Goal: Task Accomplishment & Management: Complete application form

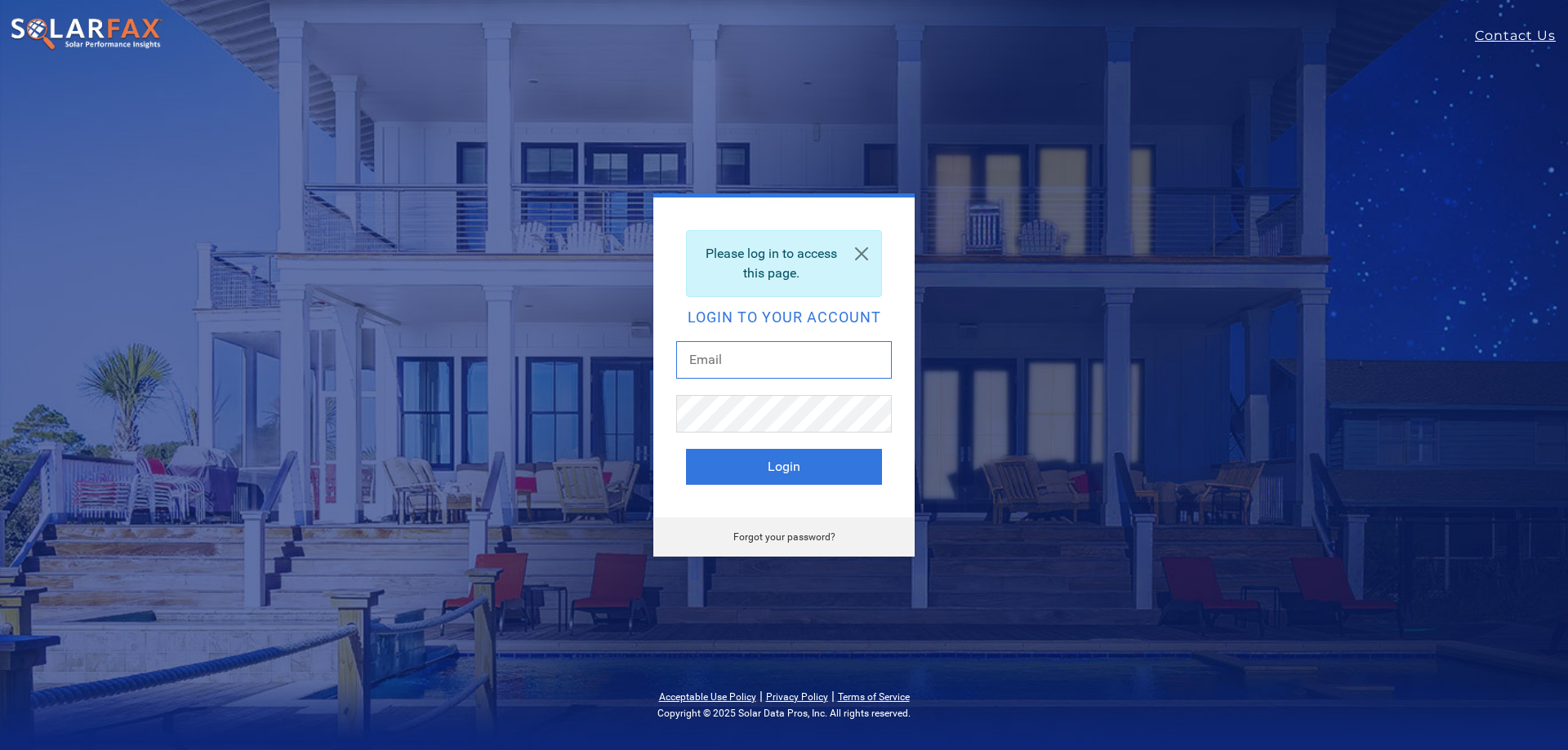
click at [753, 374] on input "text" at bounding box center [784, 360] width 216 height 38
type input "lilliana.cruz@ambrosesolar.com"
click at [686, 449] on button "Login" at bounding box center [783, 467] width 196 height 36
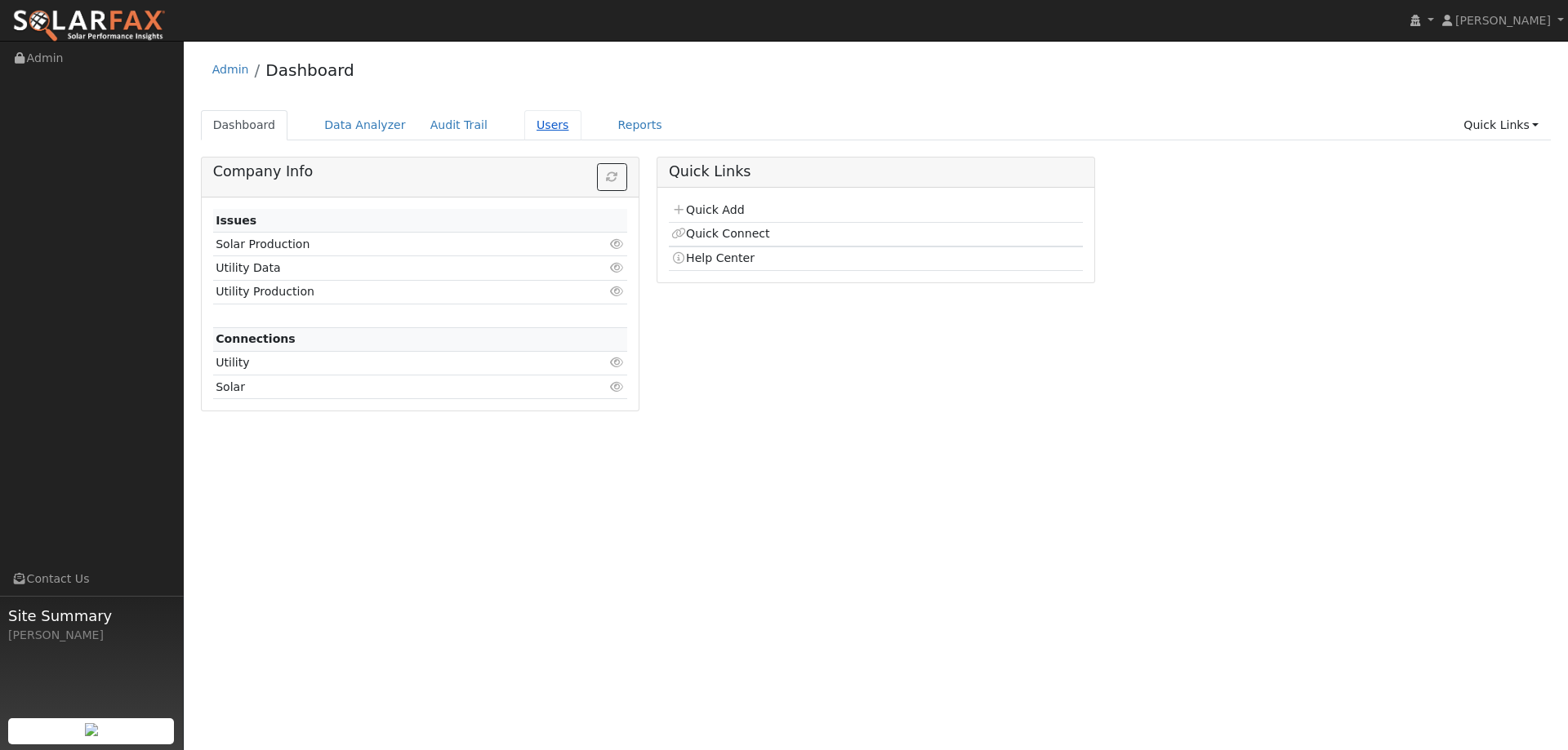
click at [525, 119] on link "Users" at bounding box center [553, 124] width 57 height 30
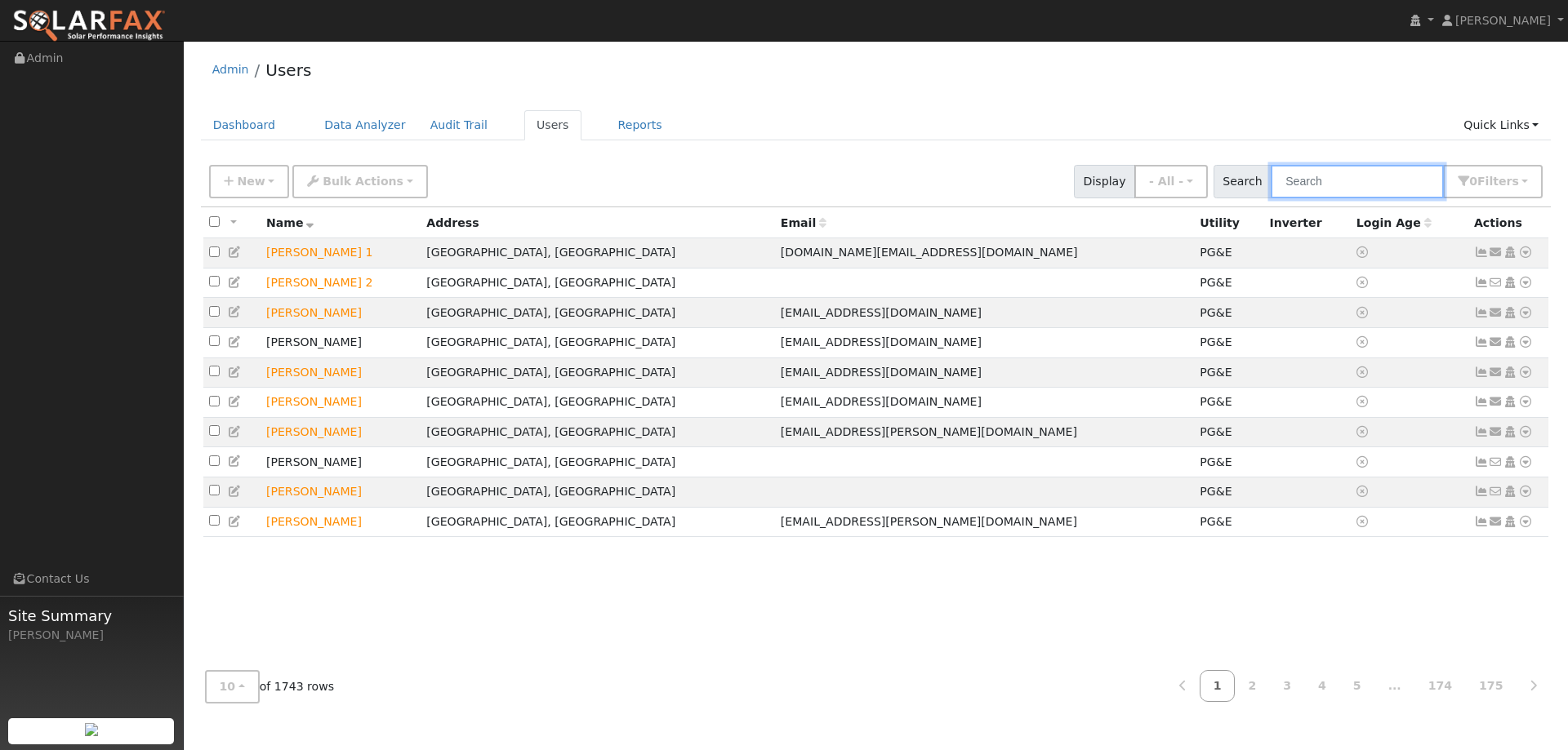
click at [1336, 186] on input "text" at bounding box center [1358, 181] width 174 height 34
type input "Prince"
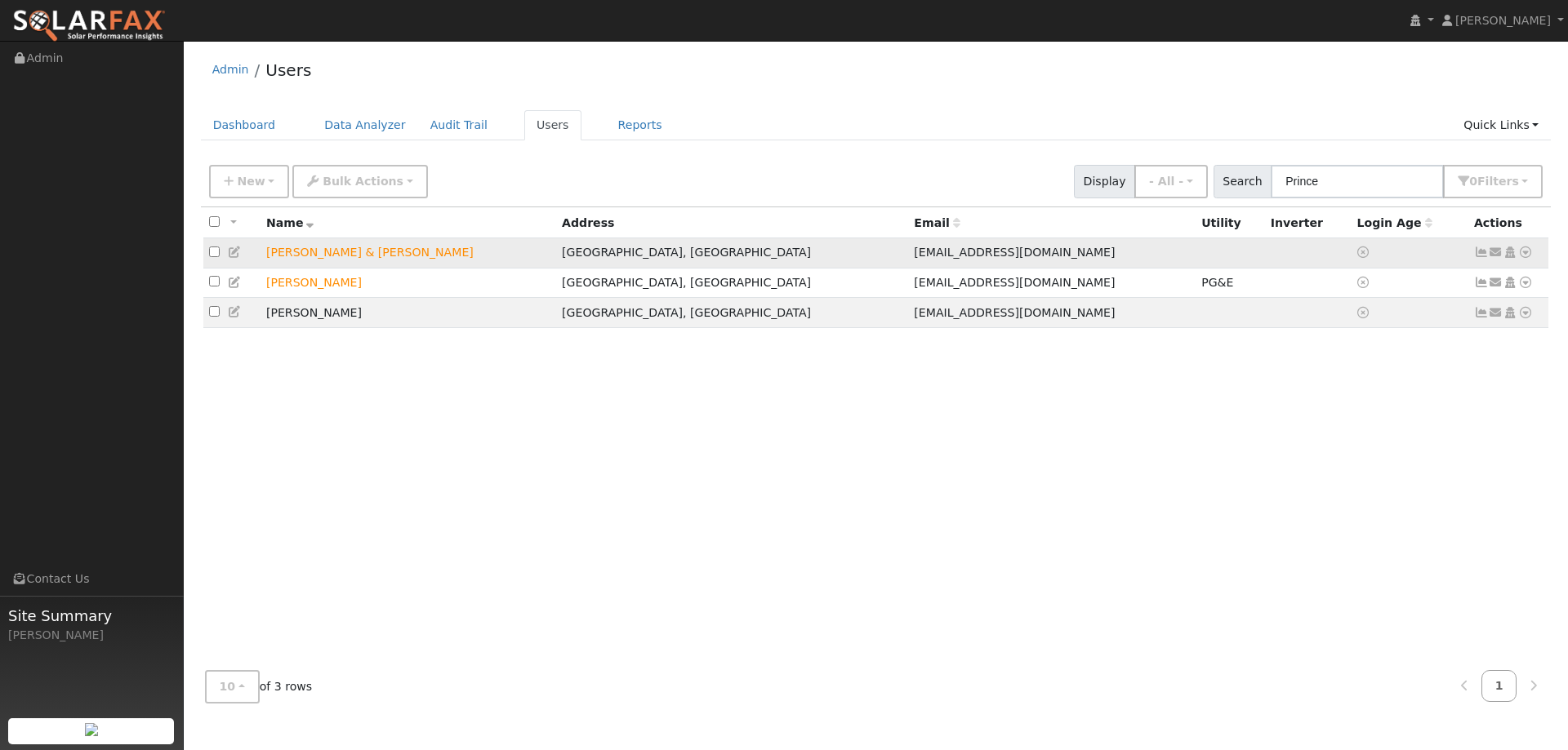
click at [1527, 252] on icon at bounding box center [1525, 253] width 14 height 12
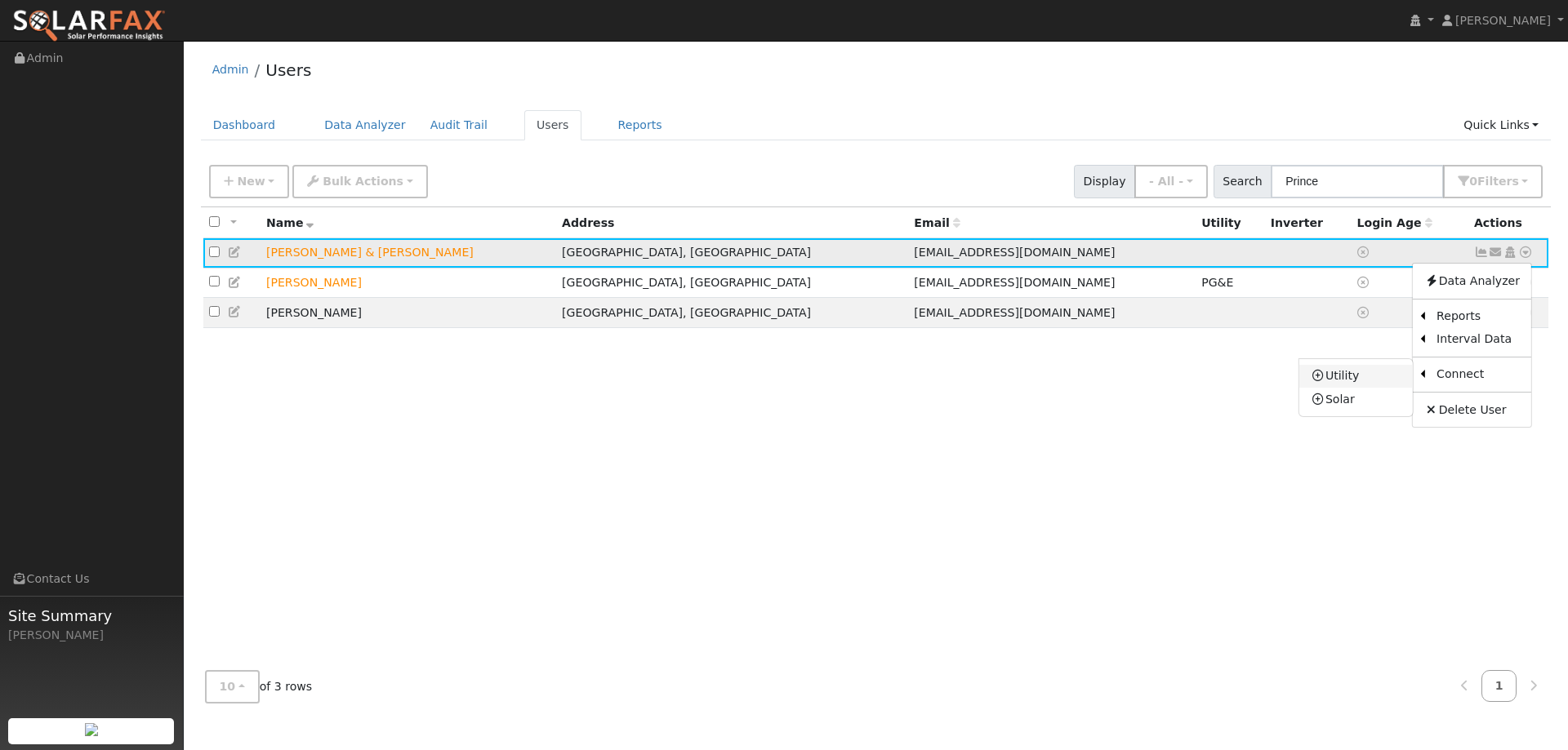
click at [1386, 378] on link "Utility" at bounding box center [1356, 377] width 114 height 23
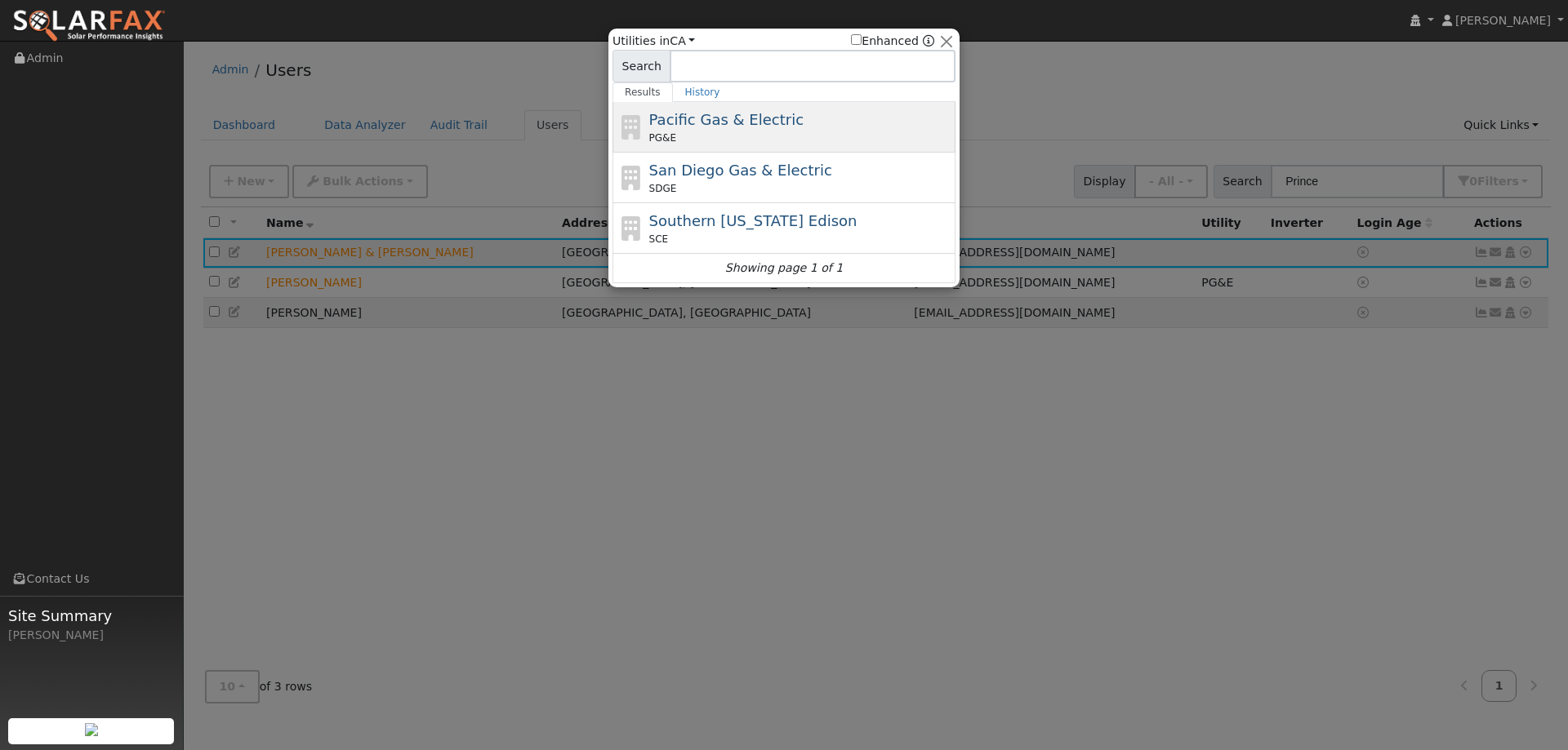
click at [800, 147] on div "Pacific Gas & Electric PG&E" at bounding box center [784, 127] width 343 height 50
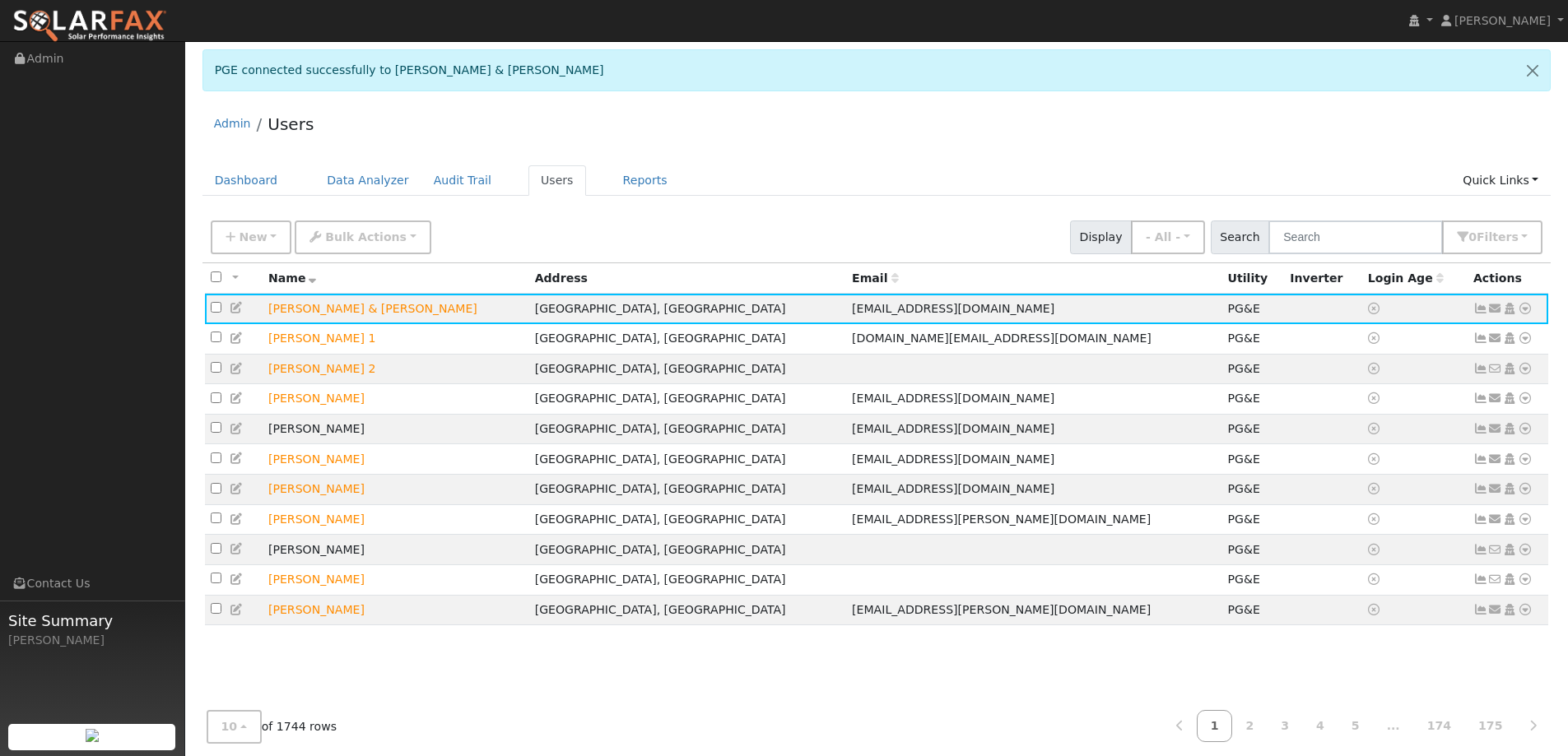
click at [1145, 164] on div "Admin Users Dashboard Data Analyzer Audit Trail Users Reports Quick Links Quick…" at bounding box center [877, 439] width 1367 height 672
click at [1535, 68] on link at bounding box center [1533, 70] width 35 height 40
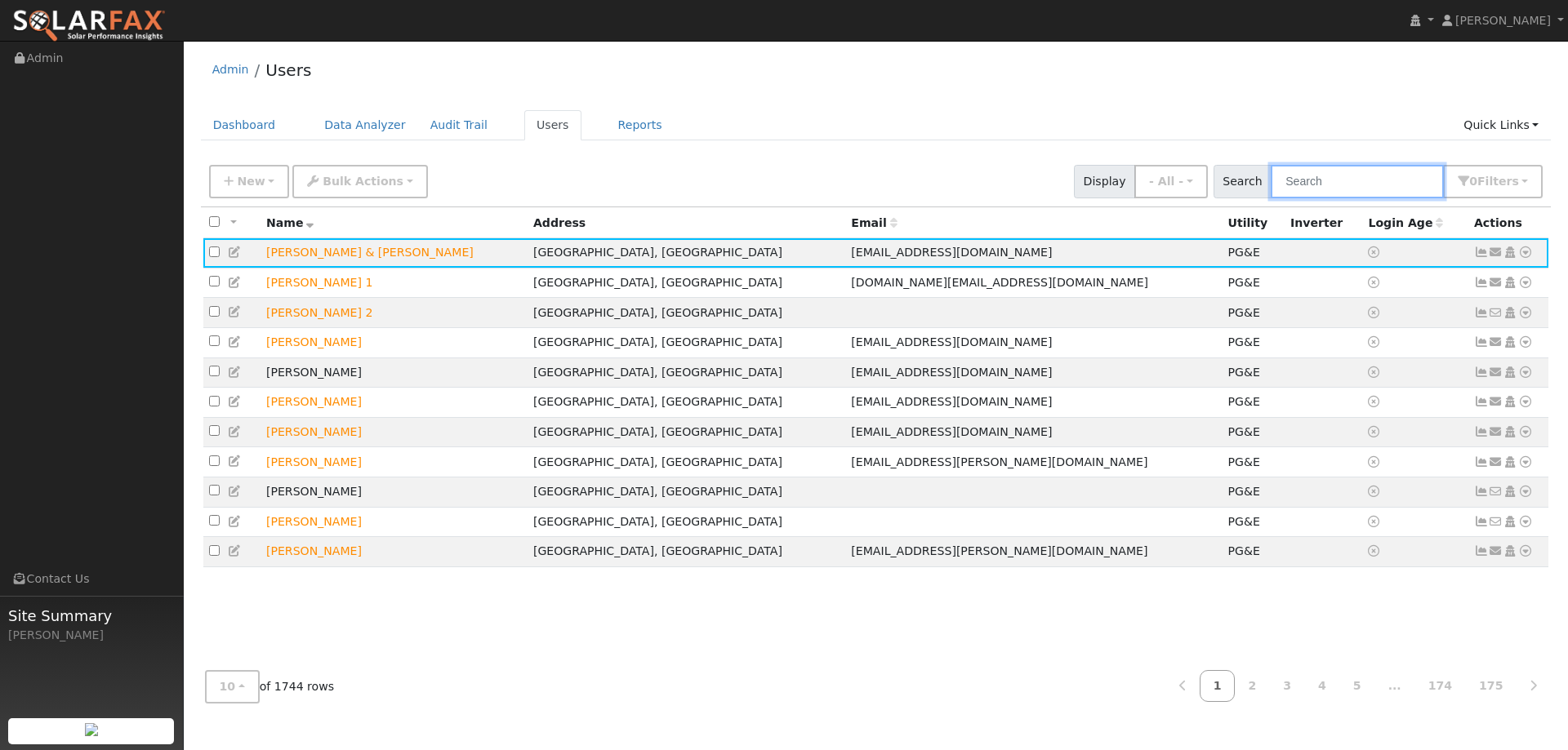
click at [1332, 176] on input "text" at bounding box center [1358, 181] width 174 height 34
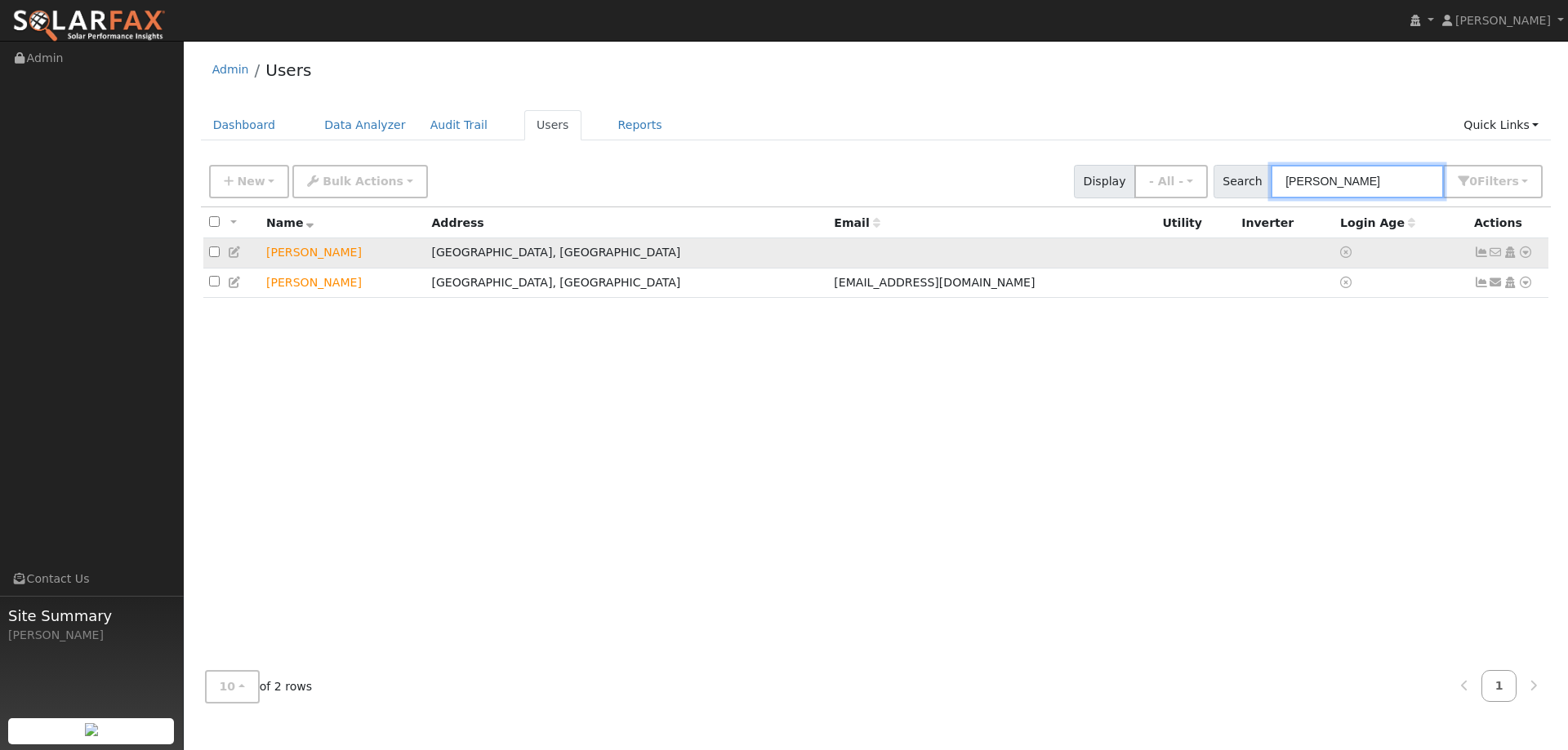
type input "Daniel Phill"
click at [1527, 254] on icon at bounding box center [1525, 253] width 14 height 12
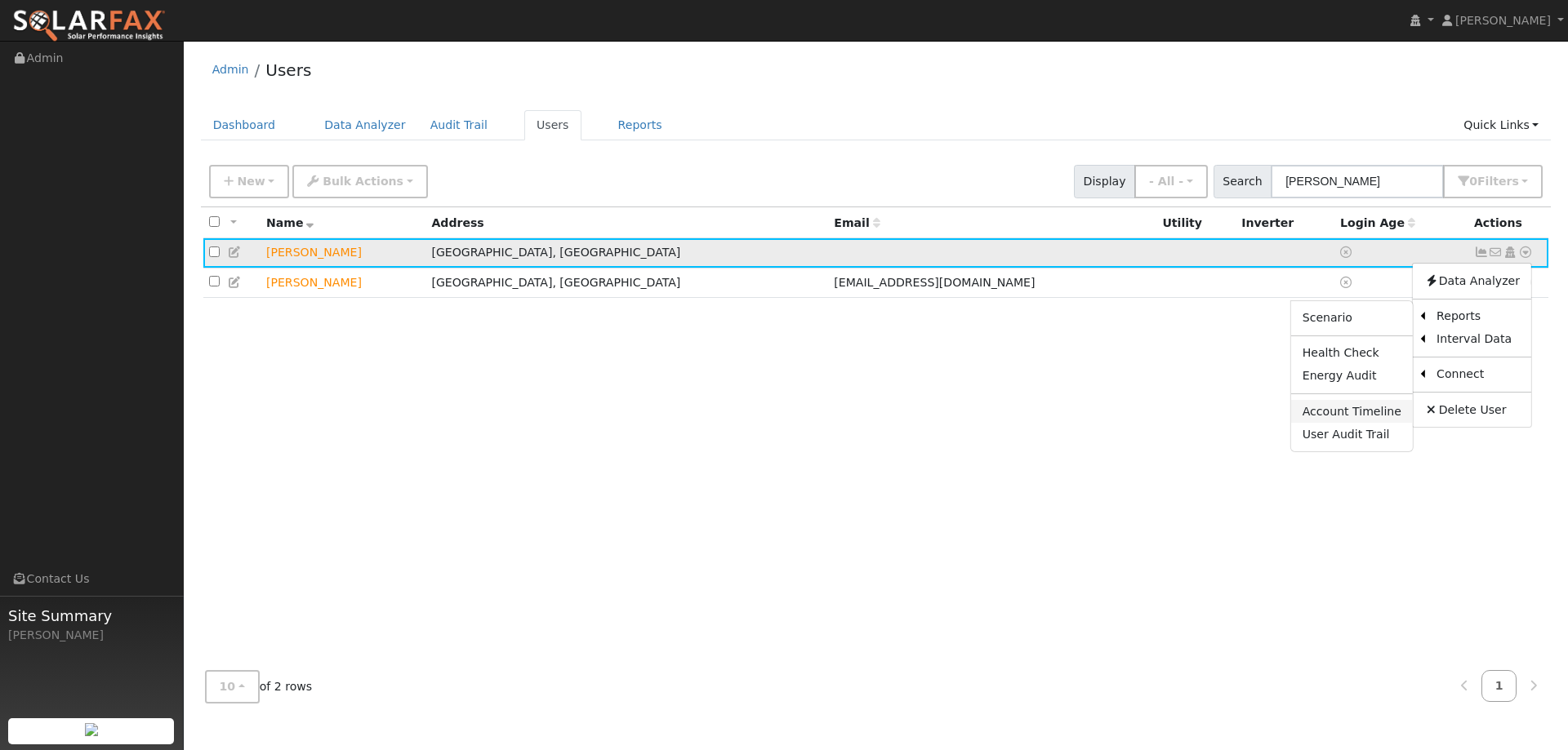
click at [1376, 417] on link "Account Timeline" at bounding box center [1352, 412] width 122 height 23
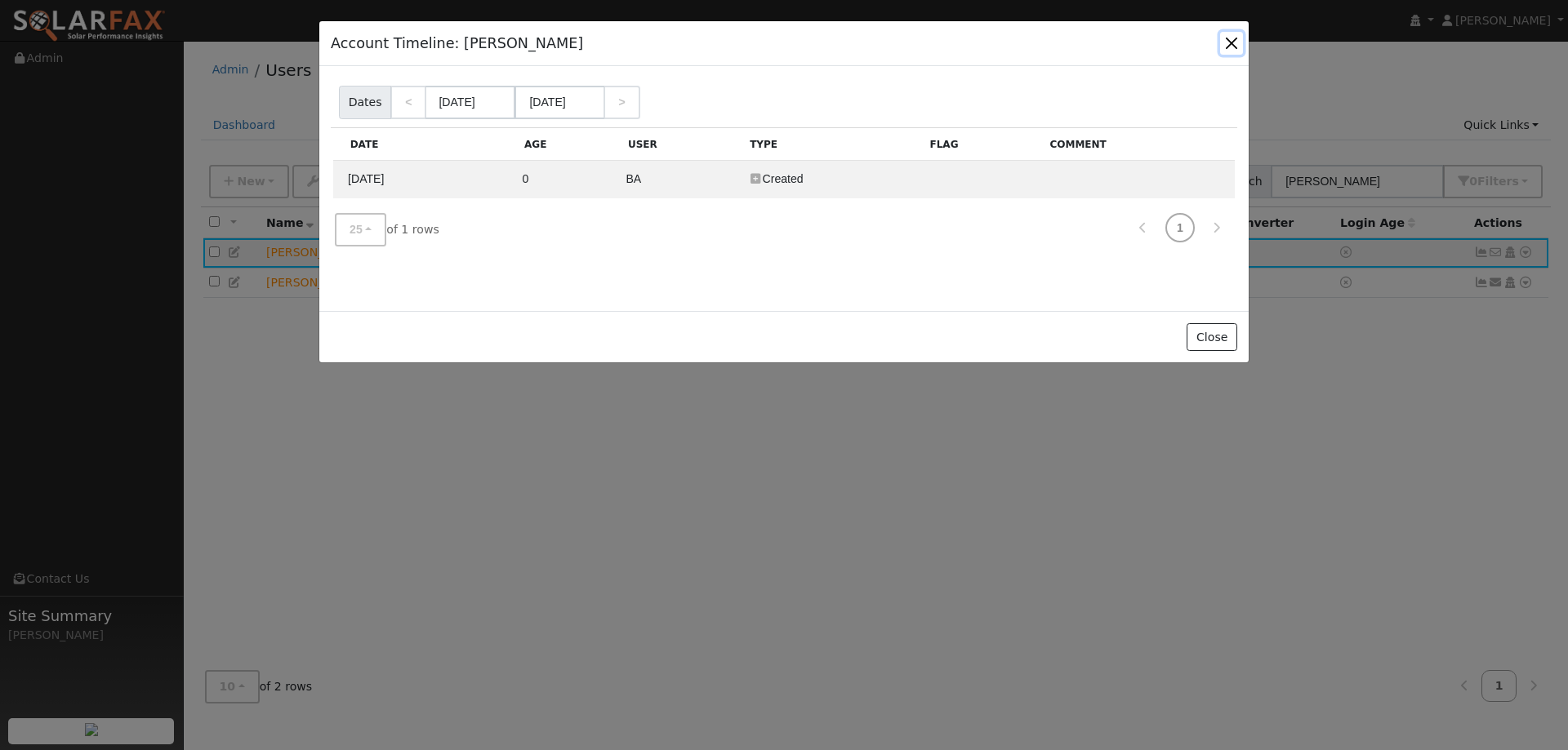
click at [1232, 40] on button "button" at bounding box center [1231, 43] width 23 height 23
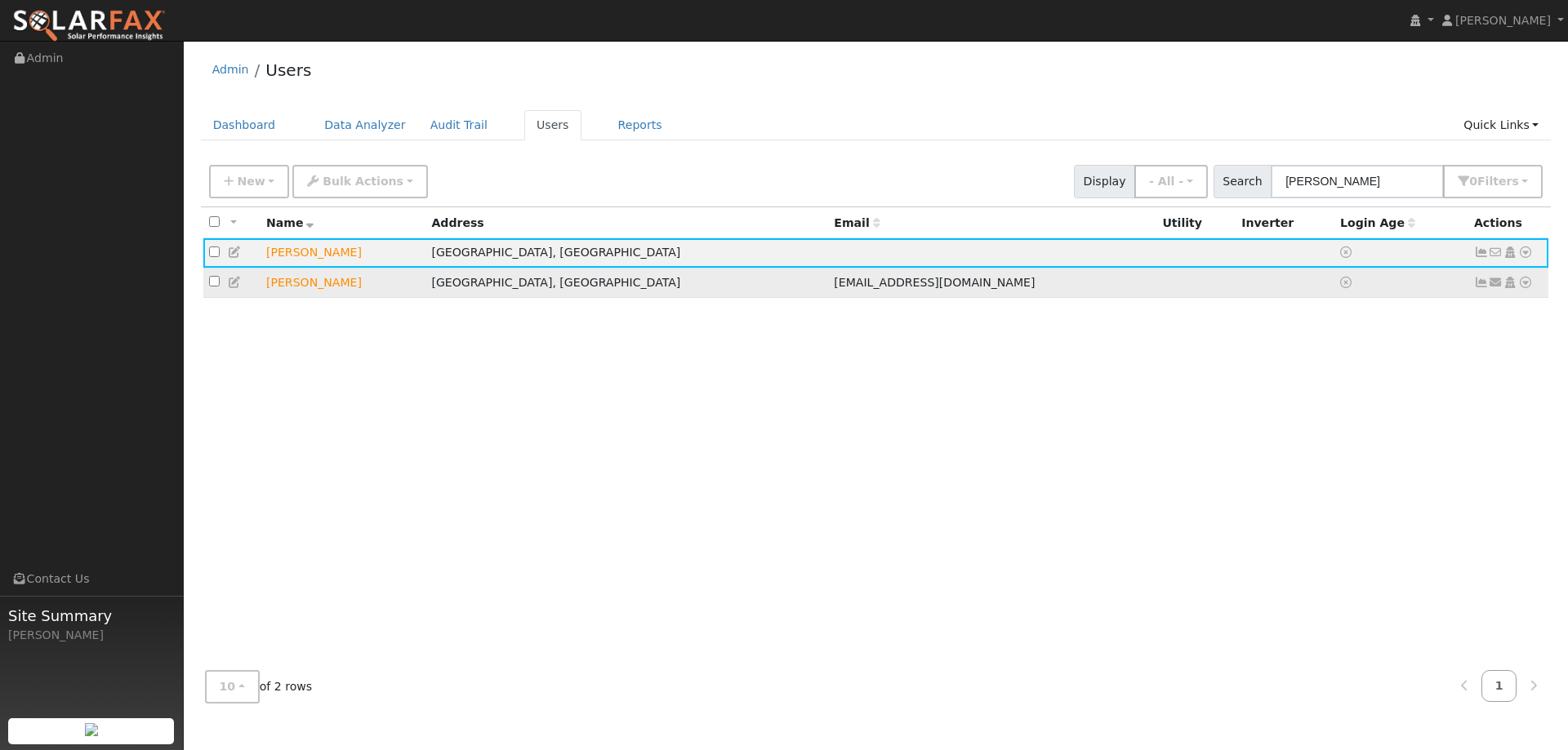
click at [1527, 283] on icon at bounding box center [1525, 282] width 14 height 12
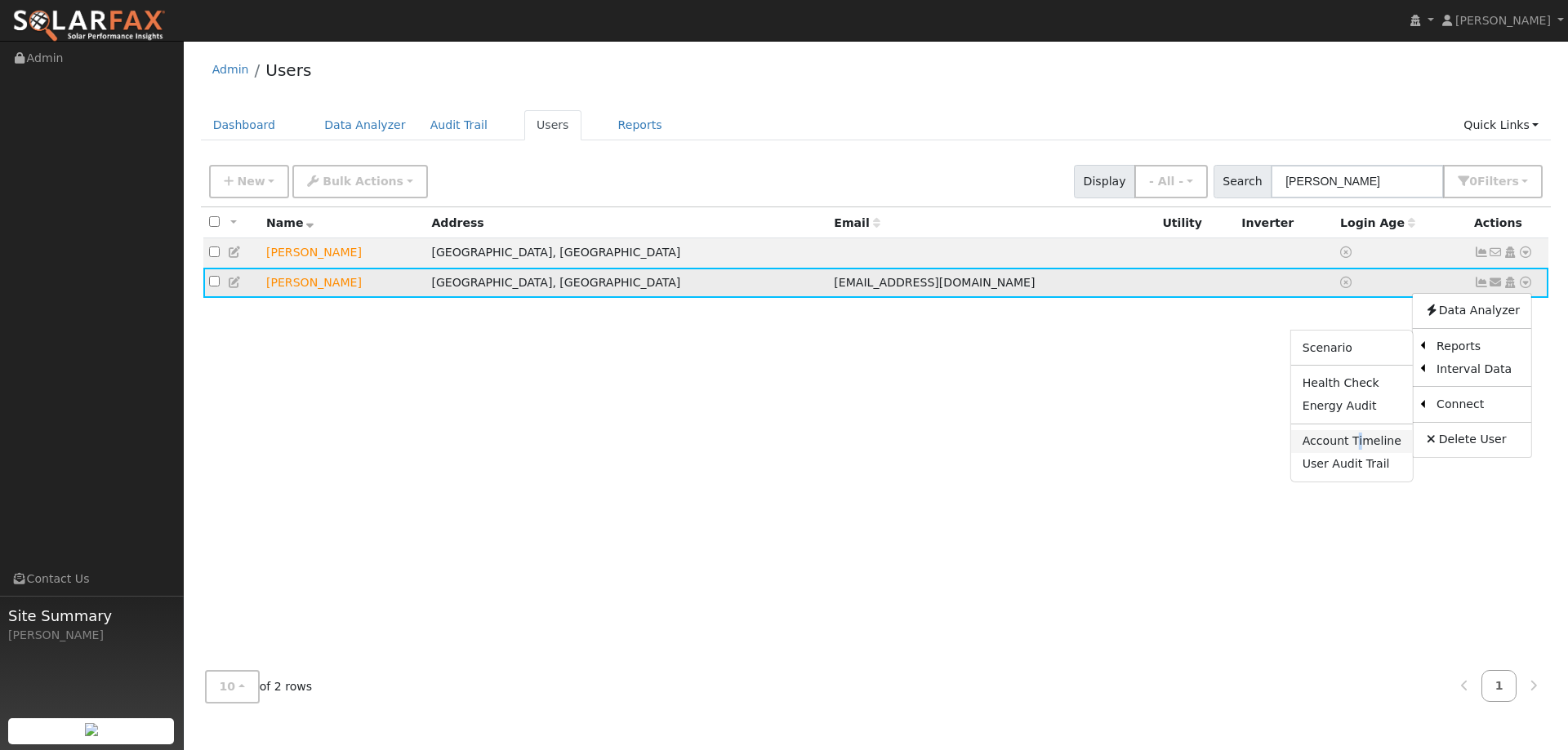
click at [1368, 434] on link "Account Timeline" at bounding box center [1352, 442] width 122 height 23
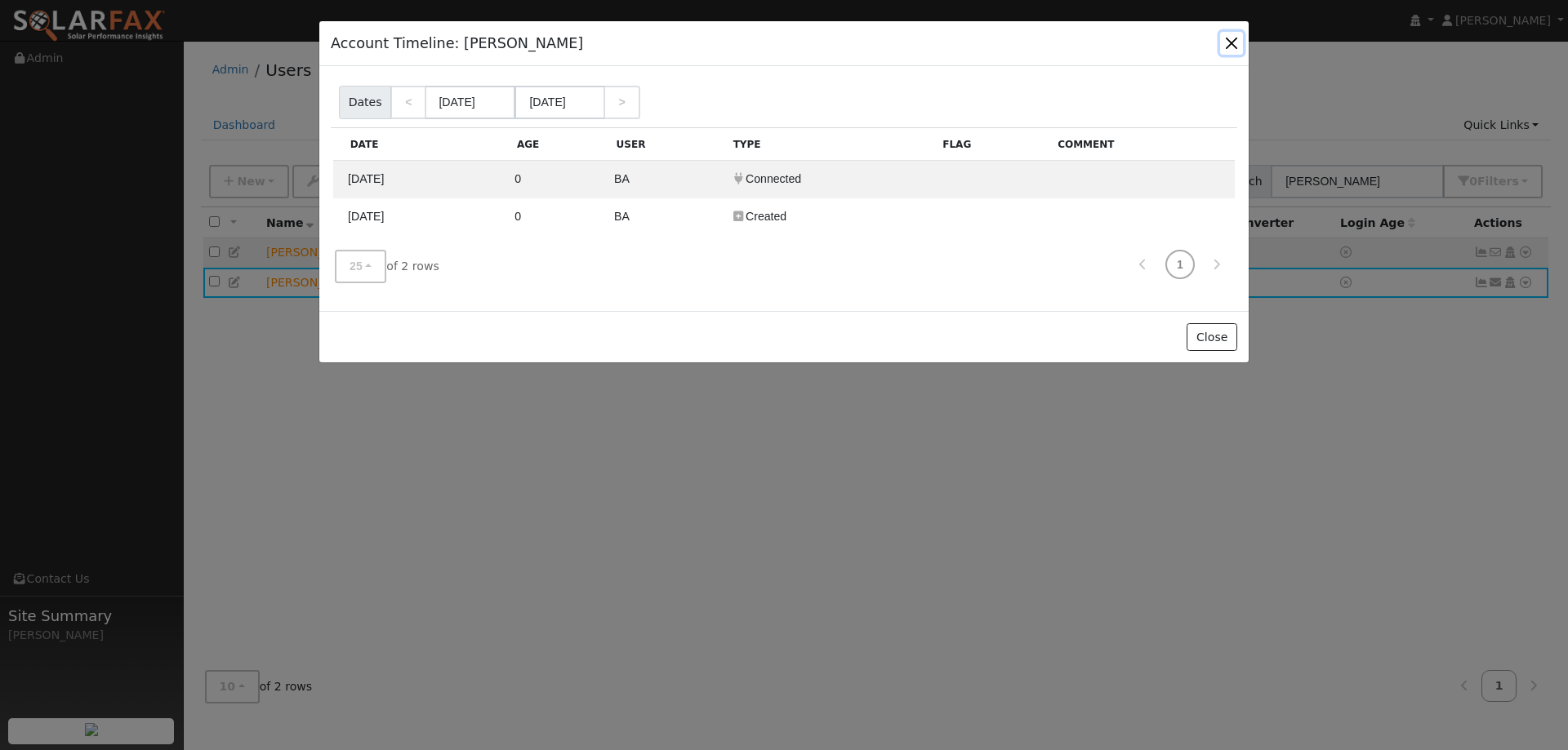
click at [1231, 45] on button "button" at bounding box center [1231, 43] width 23 height 23
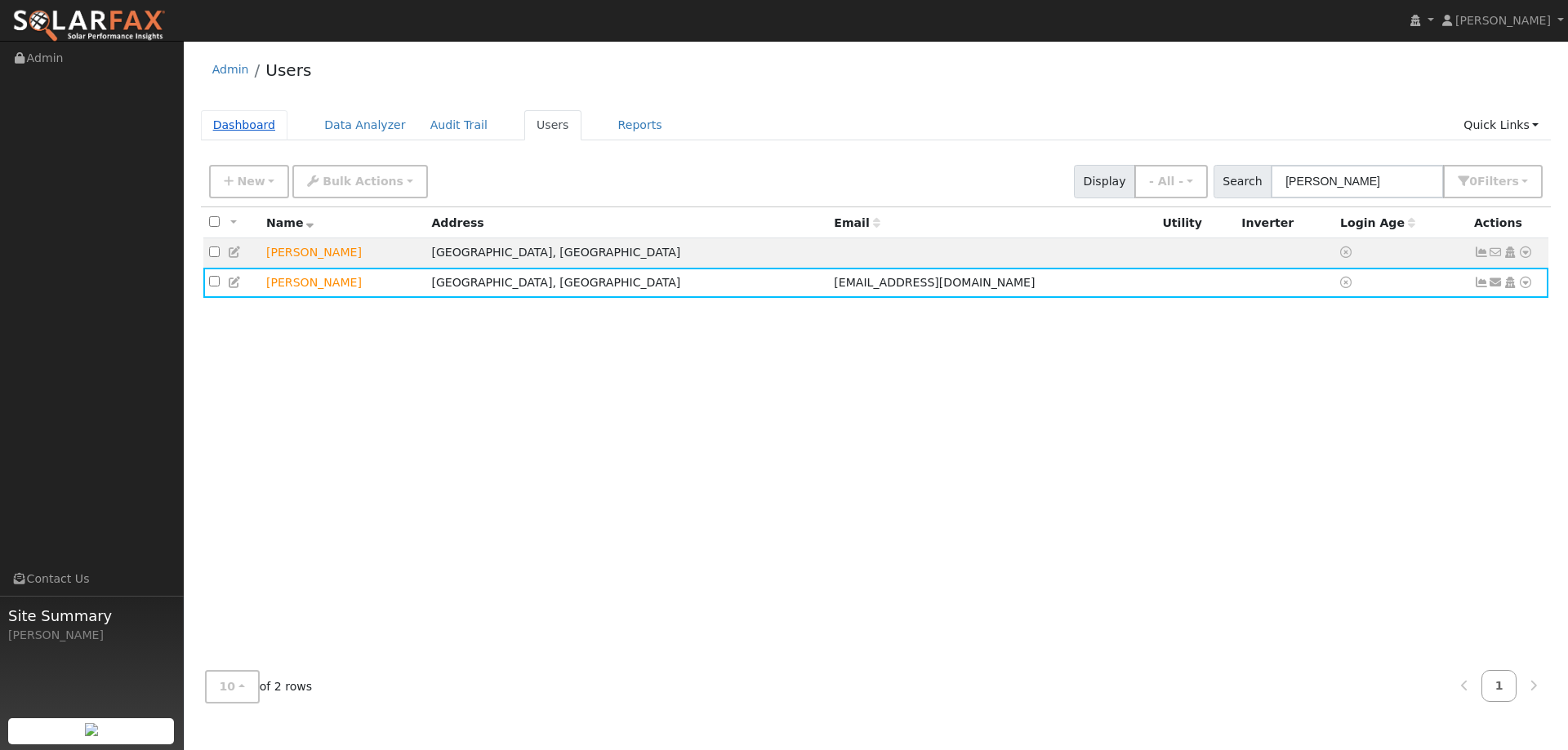
click at [245, 134] on link "Dashboard" at bounding box center [244, 124] width 88 height 30
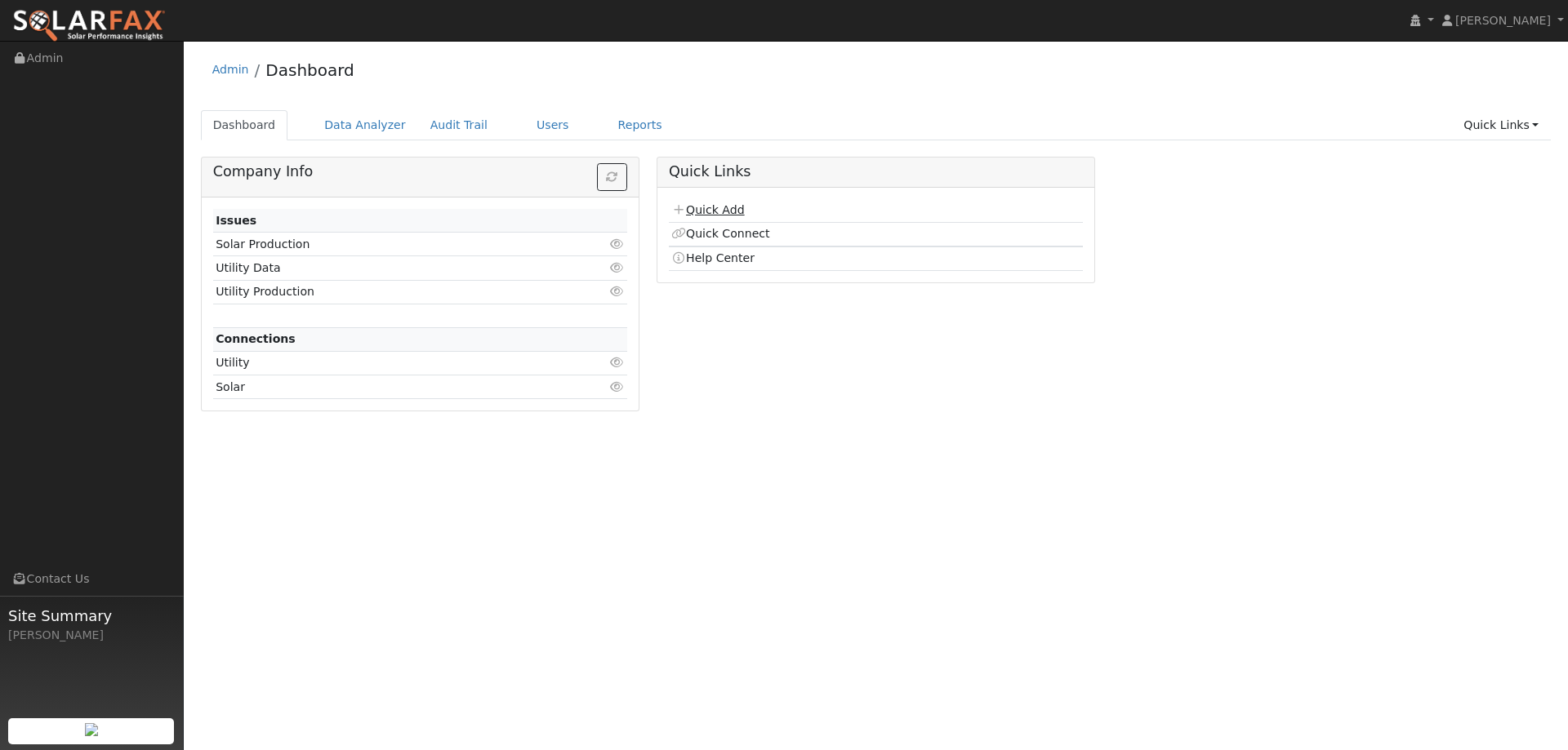
click at [731, 203] on link "Quick Add" at bounding box center [707, 210] width 72 height 13
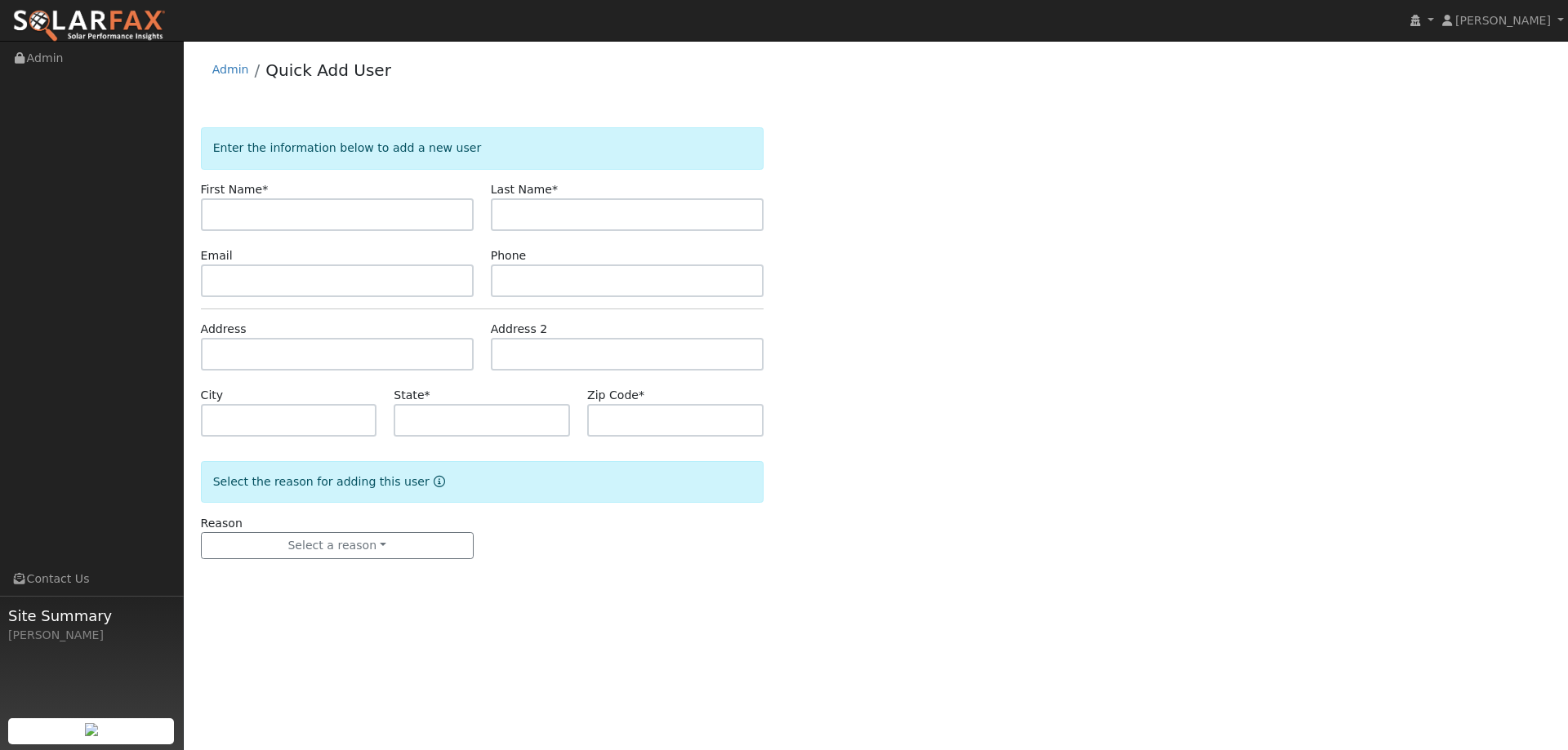
click at [362, 210] on input "text" at bounding box center [337, 215] width 273 height 33
type input "[PERSON_NAME]"
click at [509, 214] on input "text" at bounding box center [627, 215] width 273 height 33
click at [525, 211] on input "text" at bounding box center [627, 215] width 273 height 33
paste input "Darapanen"
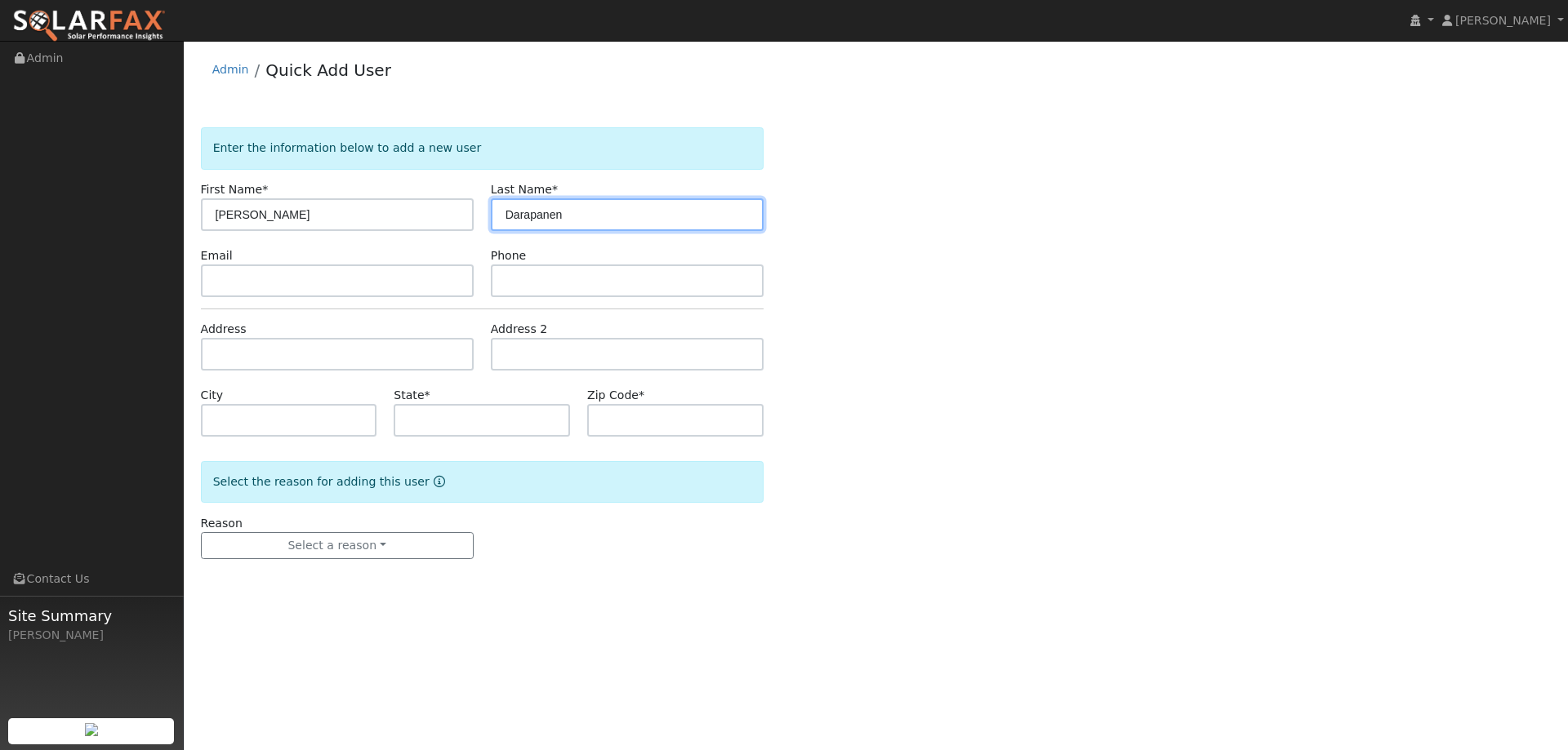
type input "Darapanen"
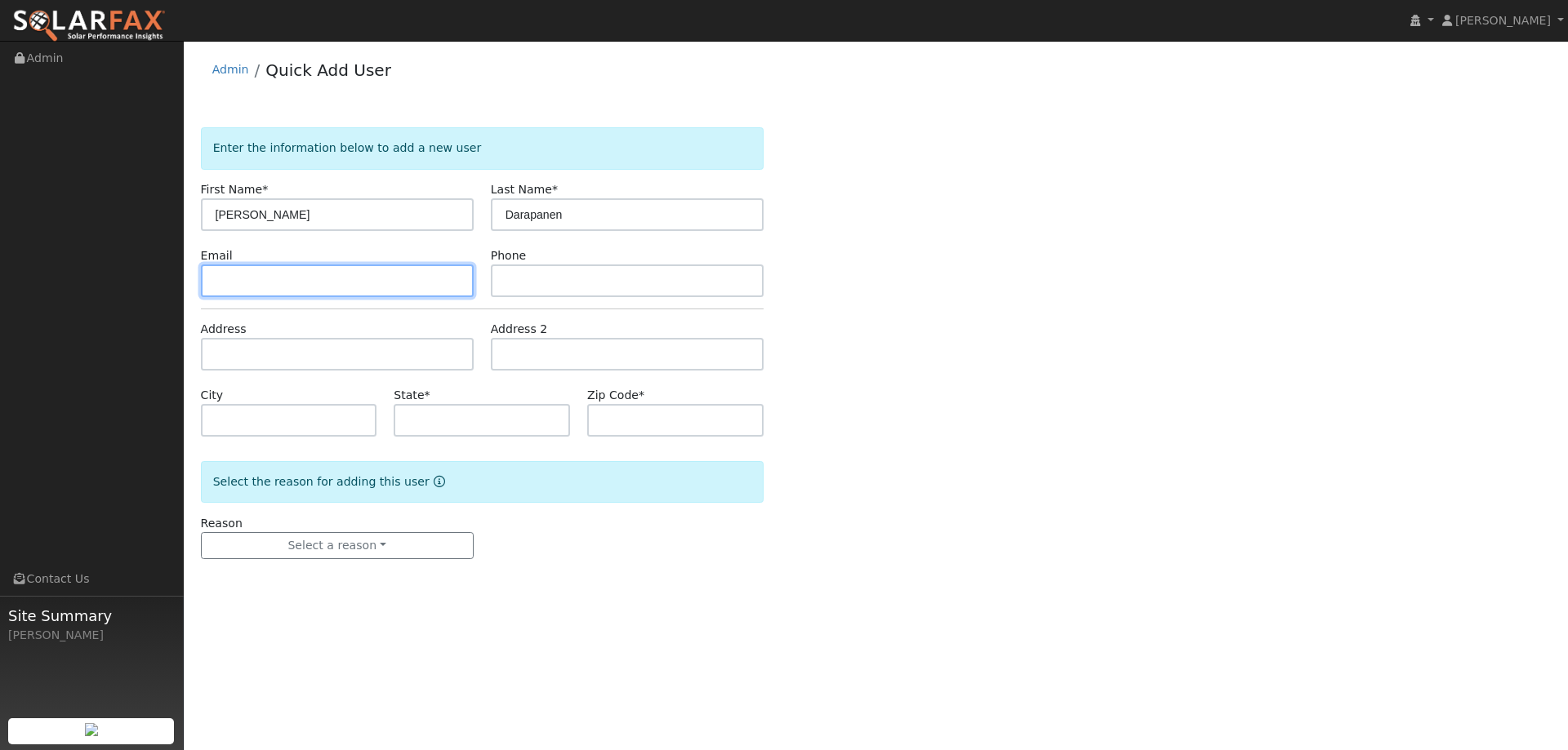
click at [275, 275] on input "text" at bounding box center [337, 281] width 273 height 33
paste input "geebus77@gmail.com"
type input "geebus77@gmail.com"
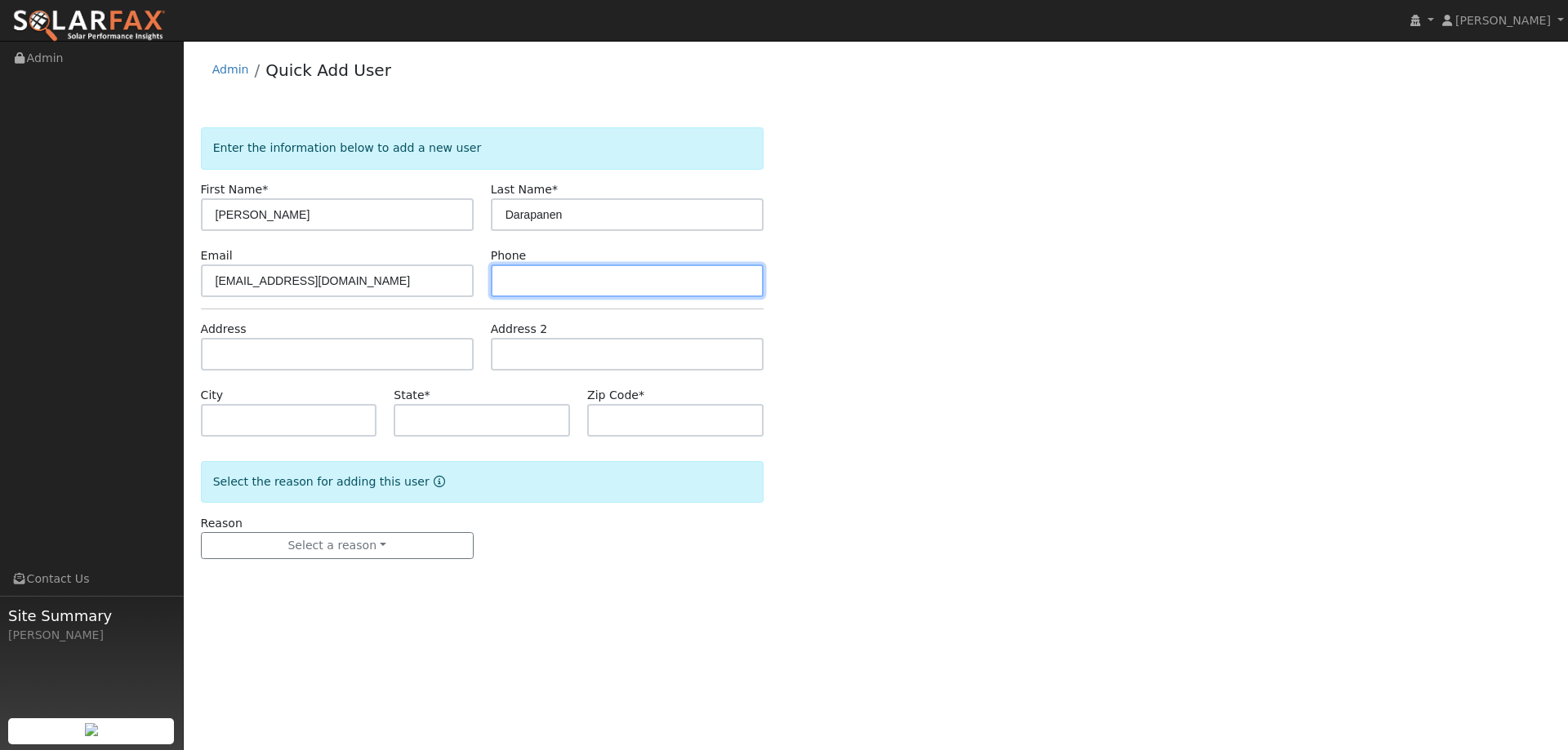
click at [498, 283] on input "text" at bounding box center [627, 281] width 273 height 33
paste input "(925) 640-8645"
type input "(925) 640-8645"
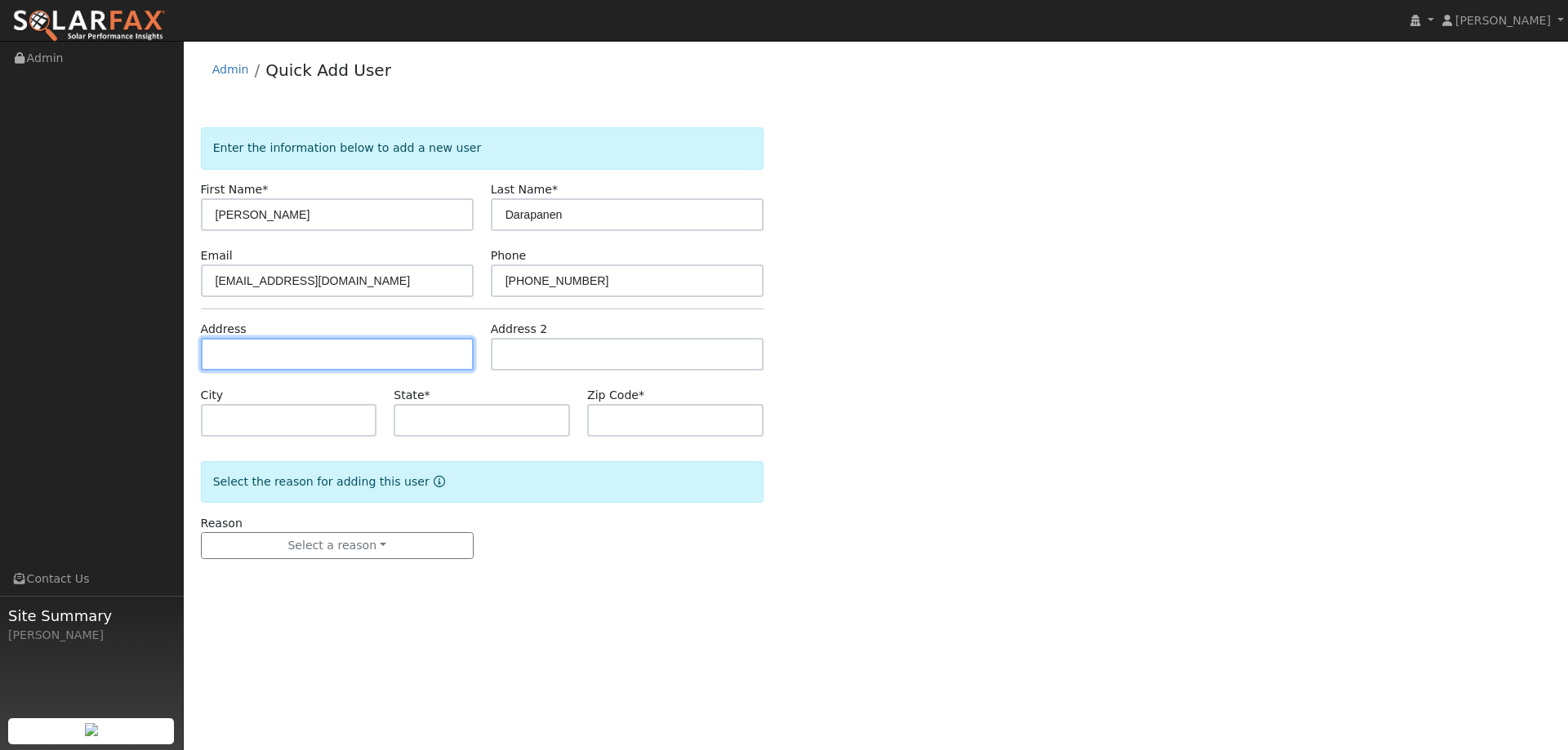
click at [281, 338] on input "text" at bounding box center [337, 355] width 273 height 33
paste input "476 Aster St"
type input "[STREET_ADDRESS]"
type input "[GEOGRAPHIC_DATA]"
type input "CA"
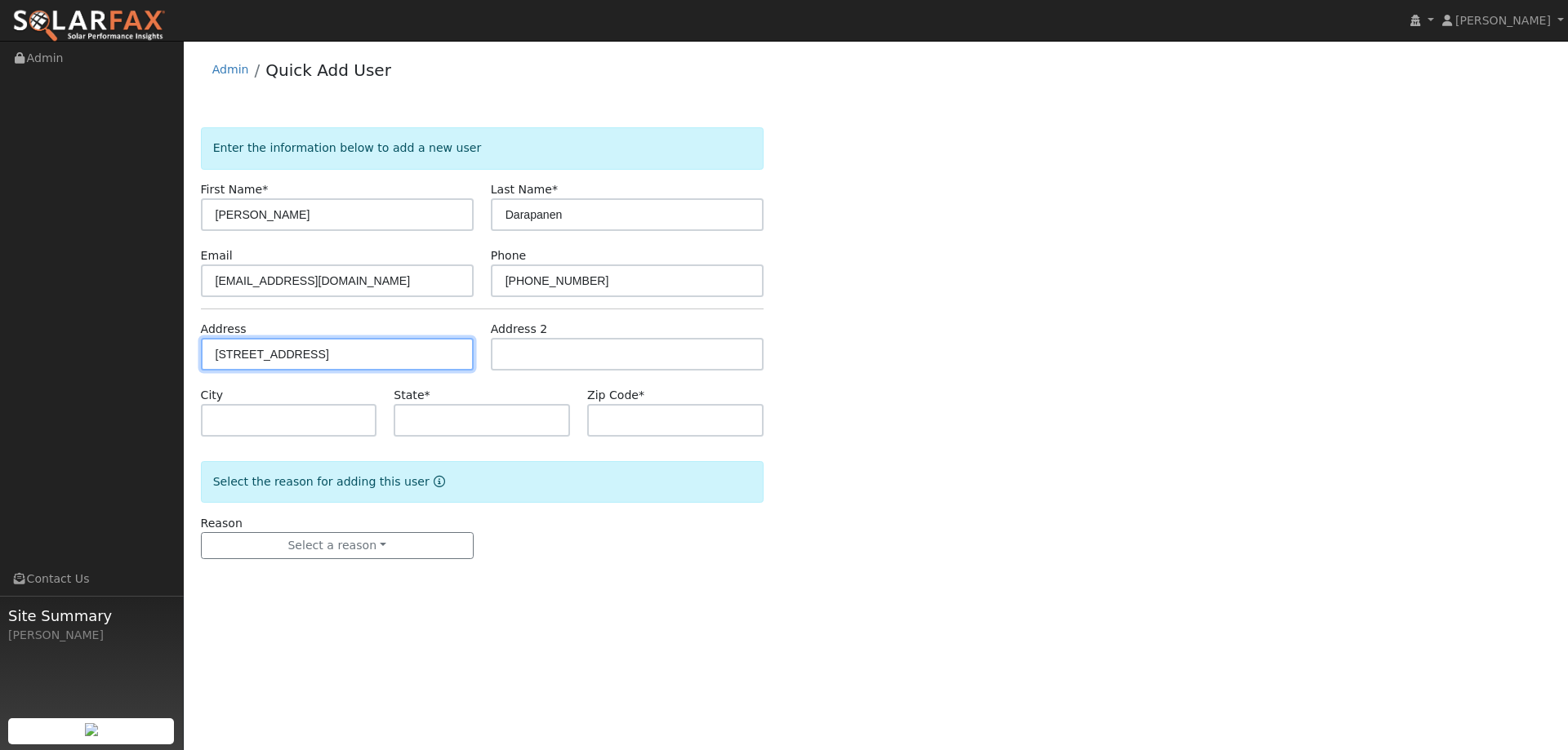
type input "95688"
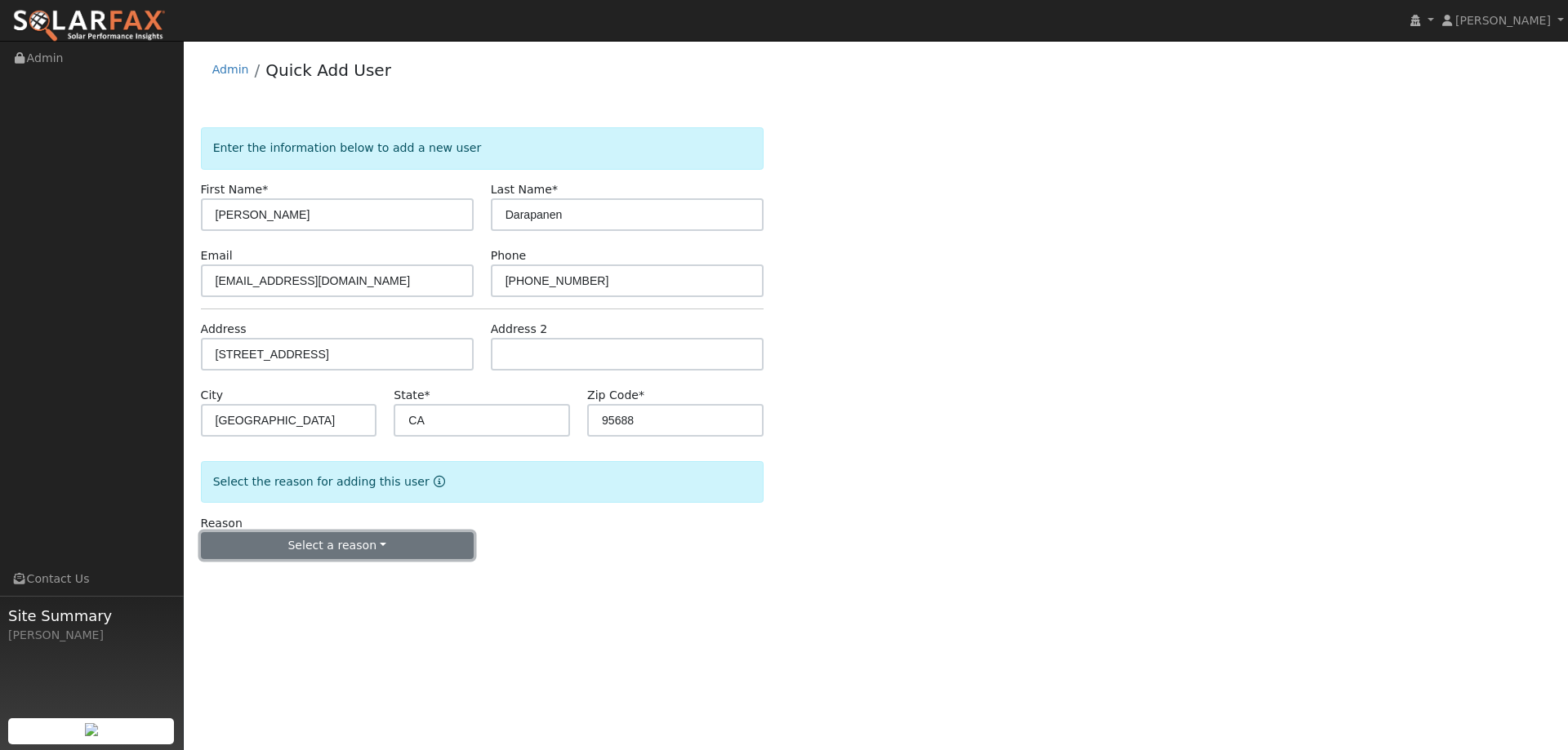
click at [321, 551] on button "Select a reason" at bounding box center [337, 546] width 273 height 28
click at [319, 572] on link "New lead" at bounding box center [291, 579] width 180 height 23
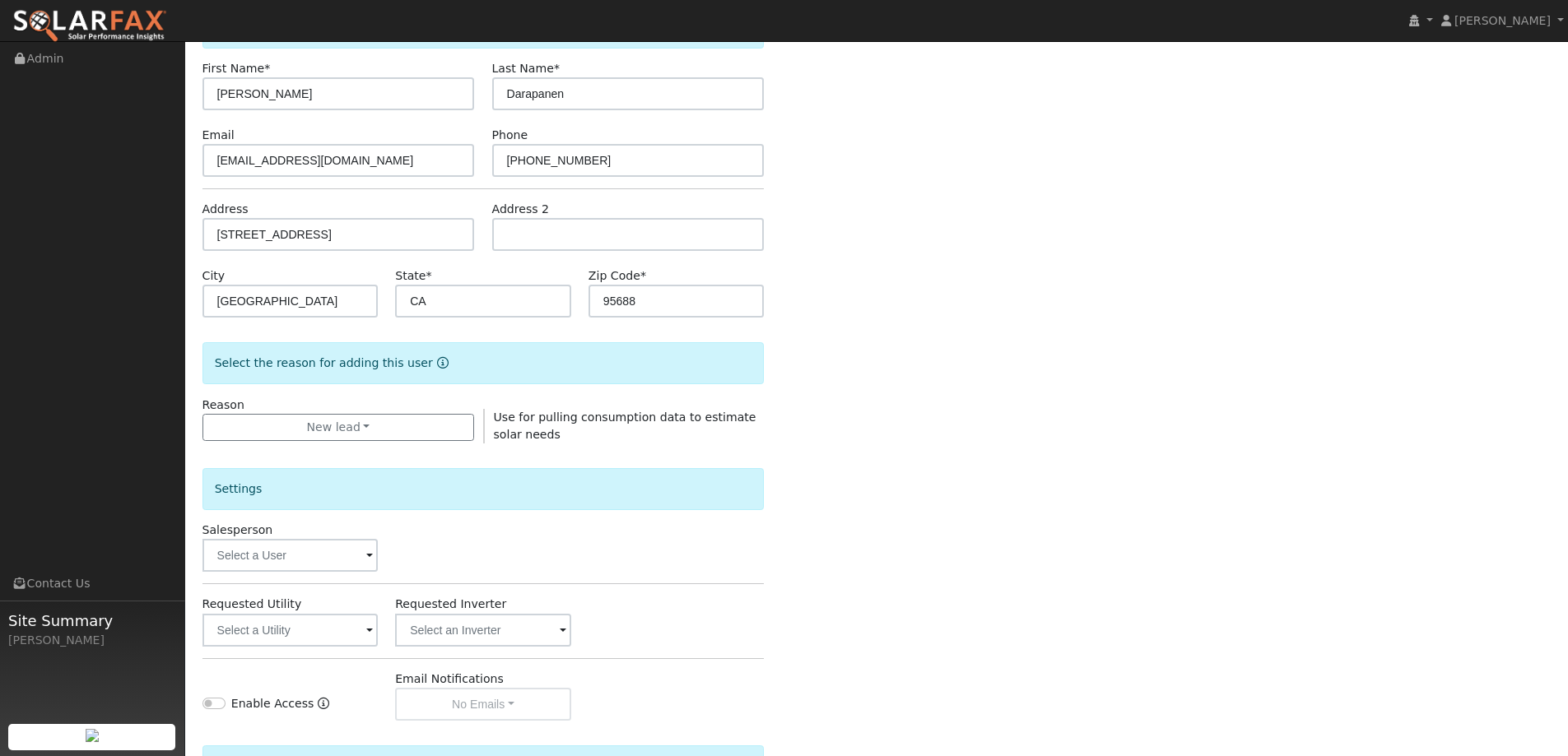
scroll to position [309, 0]
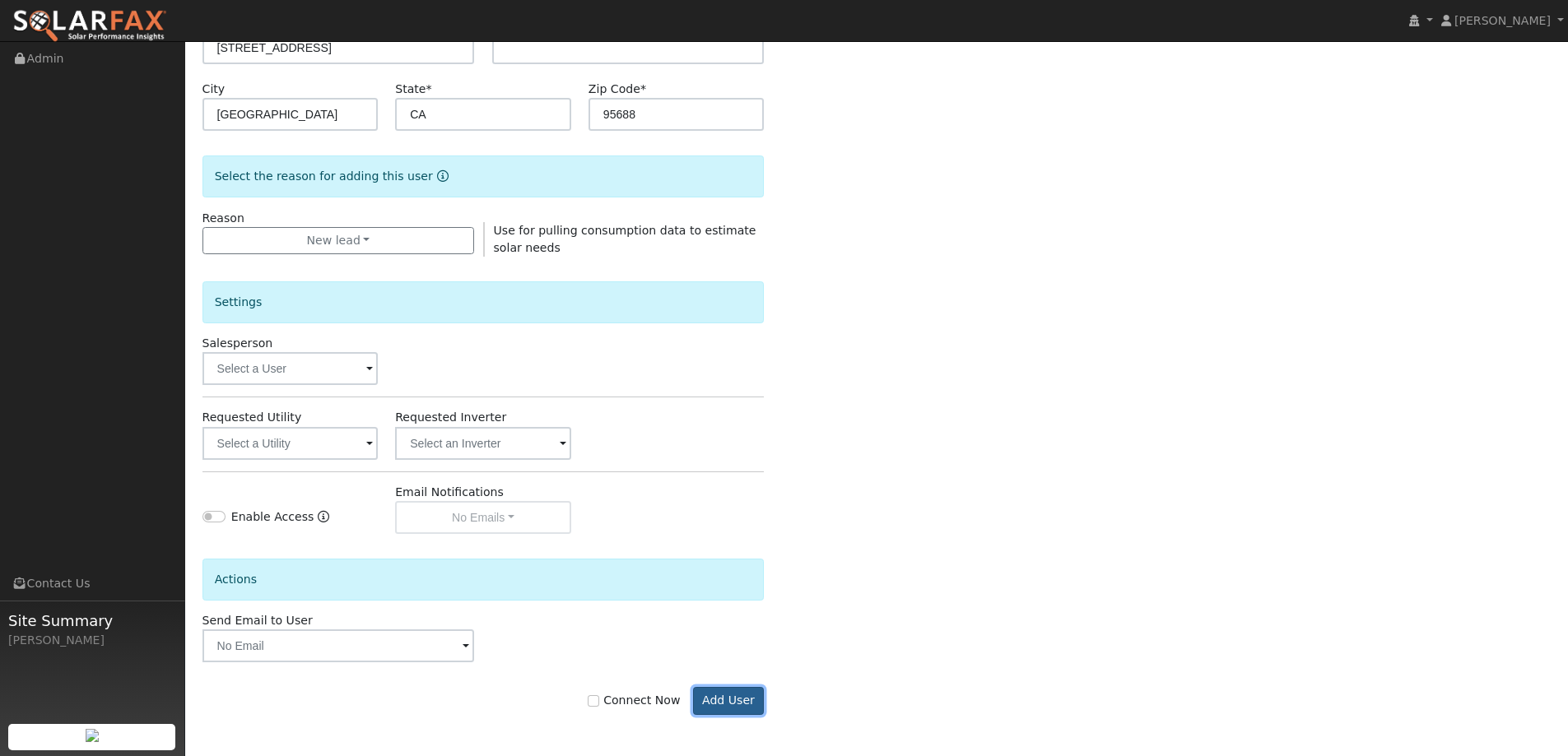
click at [737, 694] on button "Add User" at bounding box center [729, 701] width 72 height 28
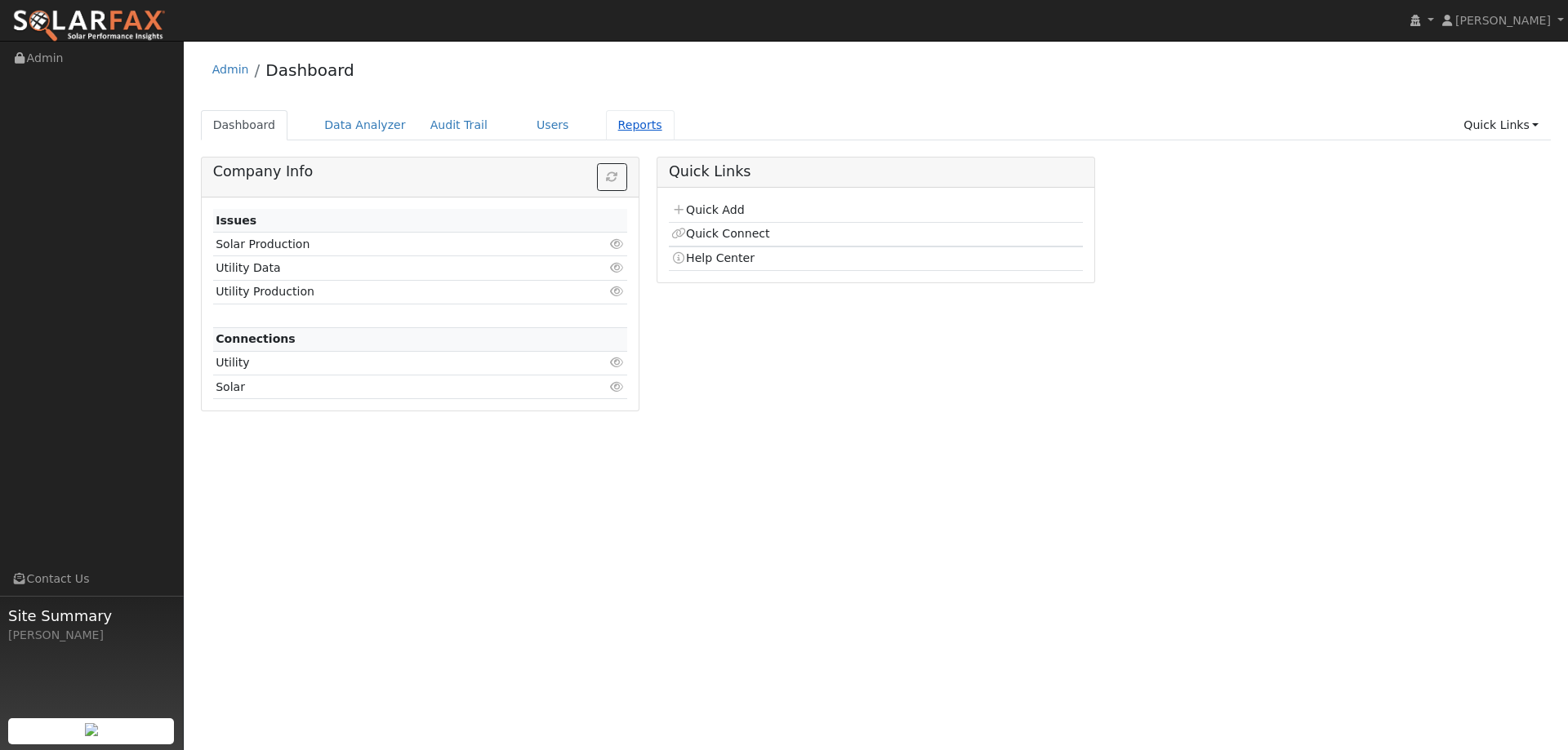
click at [609, 119] on link "Reports" at bounding box center [639, 124] width 68 height 30
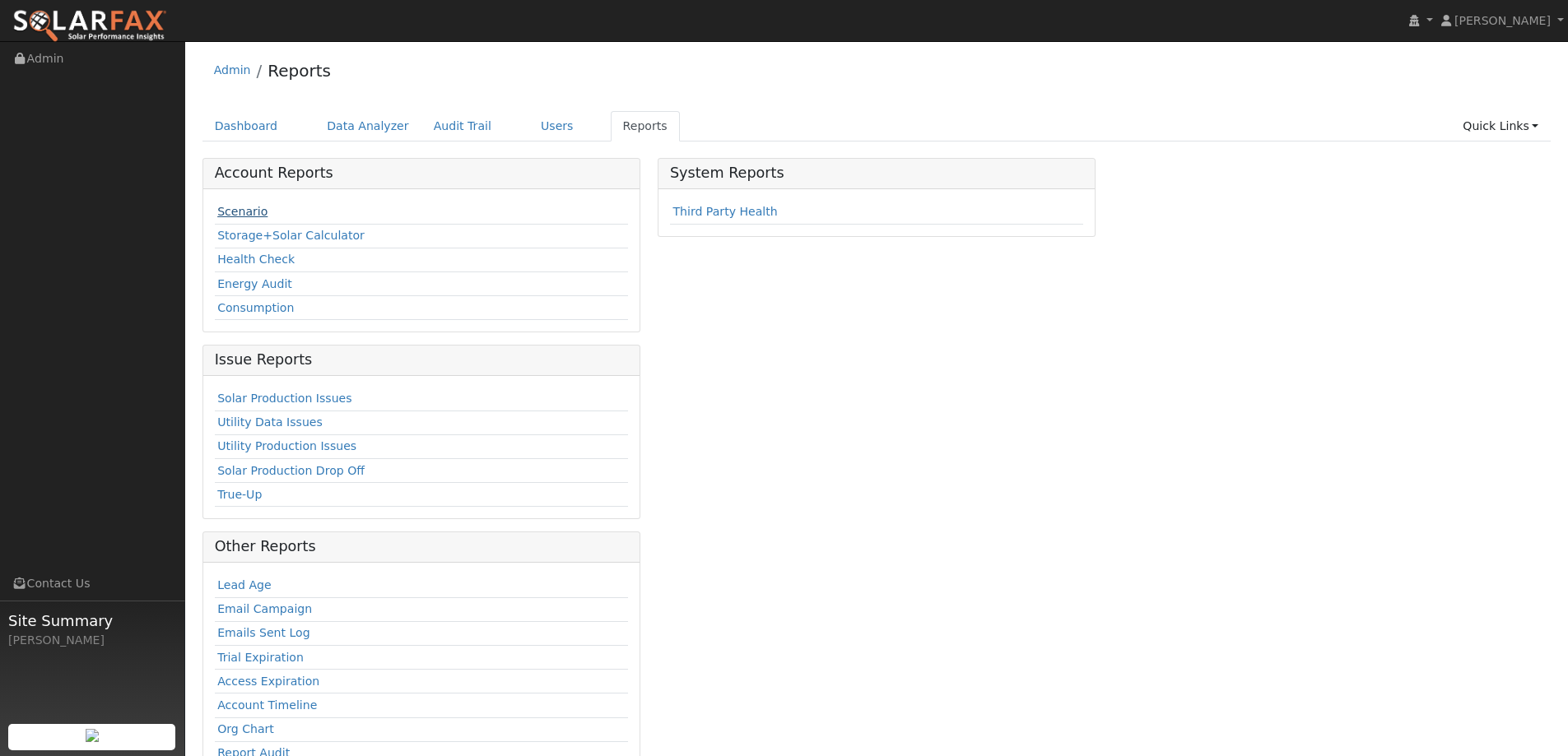
click at [225, 217] on link "Scenario" at bounding box center [243, 212] width 51 height 14
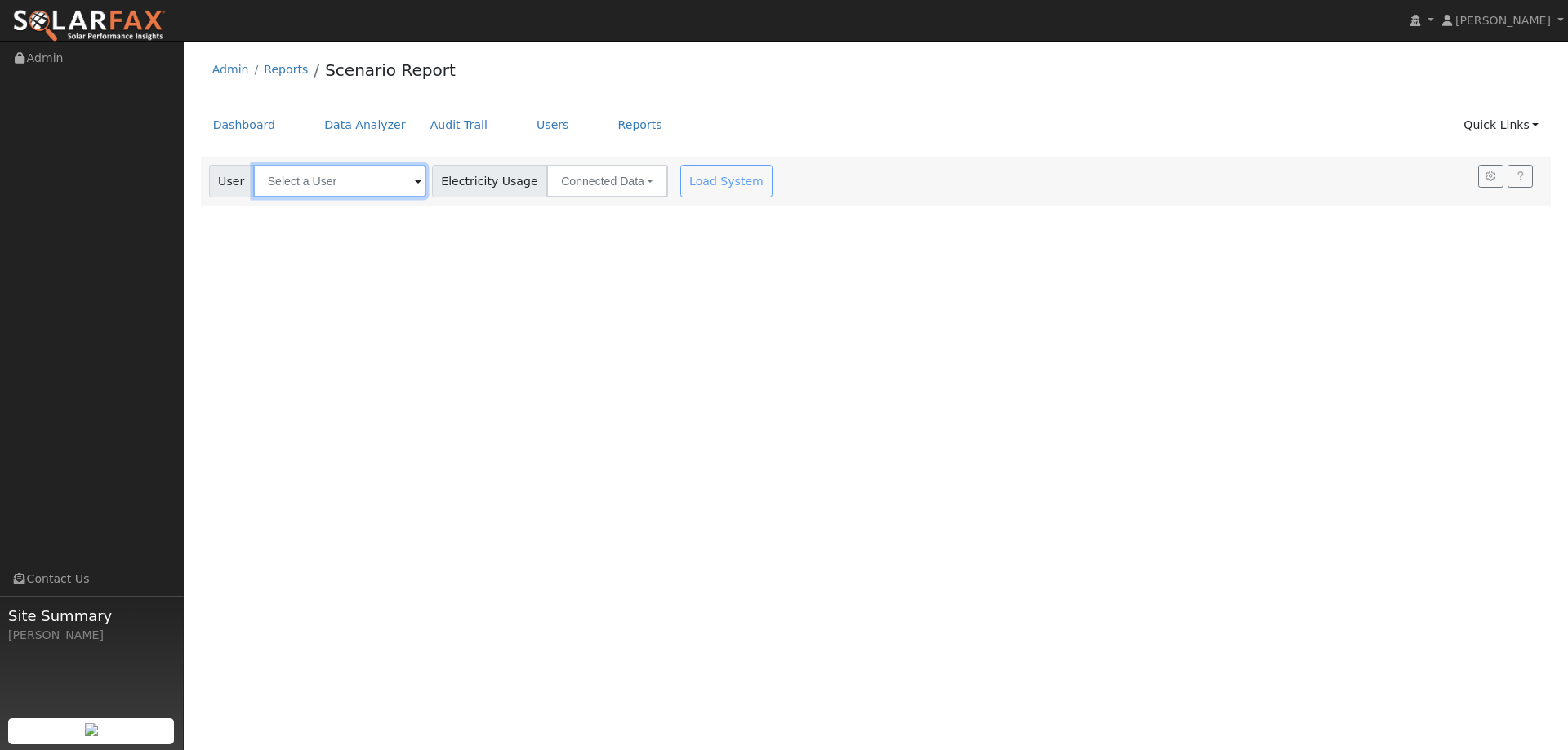
click at [328, 184] on input "text" at bounding box center [339, 181] width 174 height 33
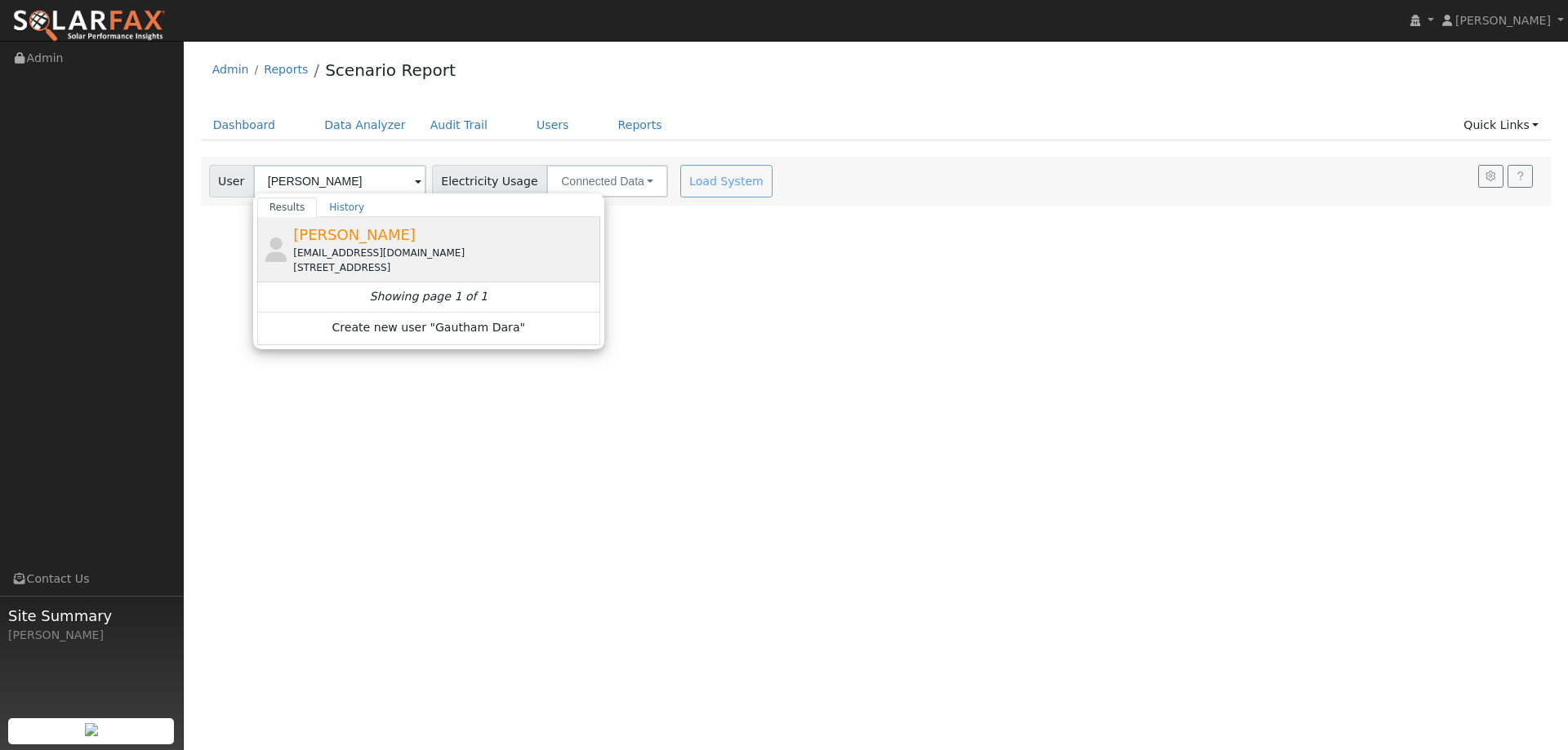
click at [347, 233] on span "[PERSON_NAME]" at bounding box center [354, 235] width 122 height 17
type input "[PERSON_NAME]"
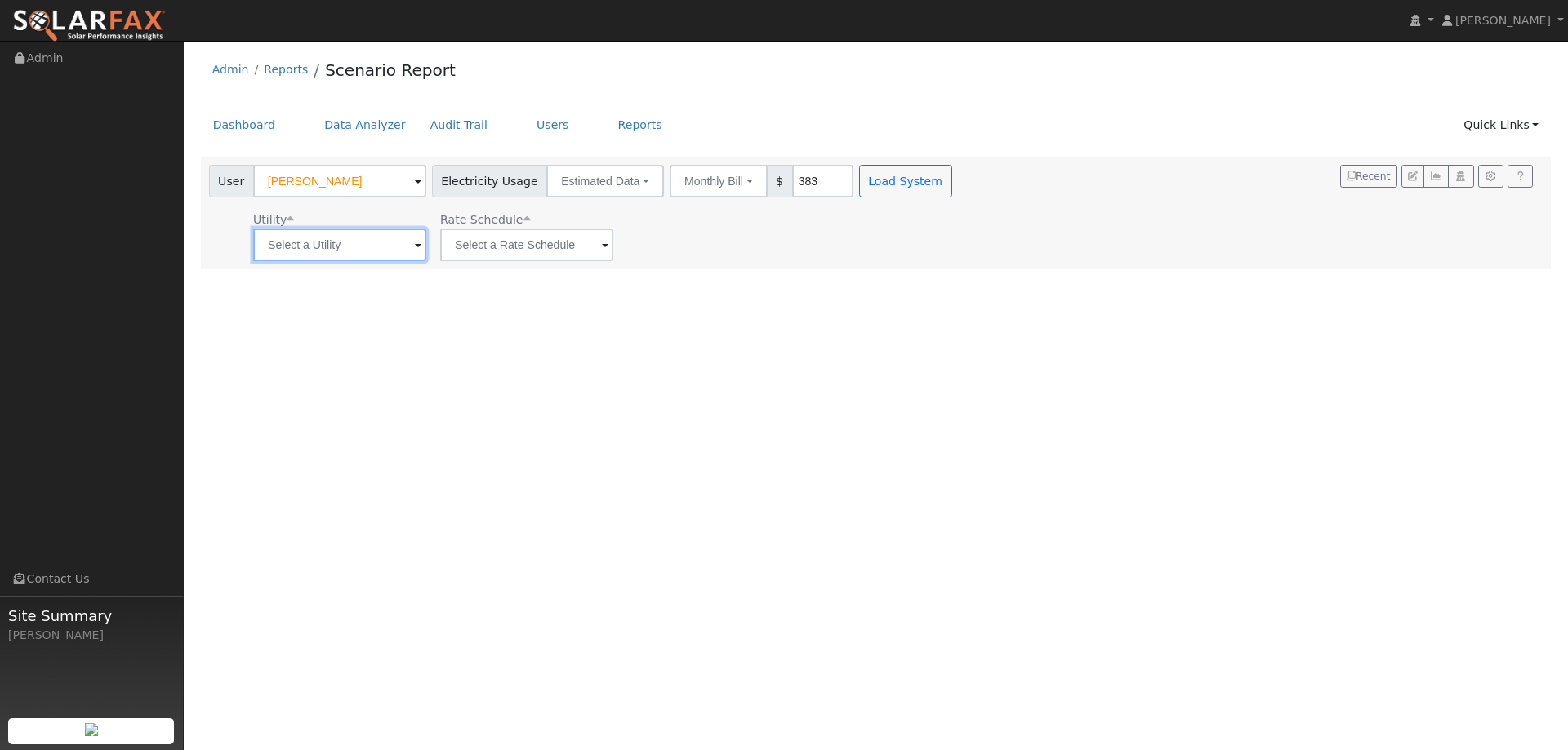
click at [390, 254] on input "text" at bounding box center [339, 245] width 174 height 33
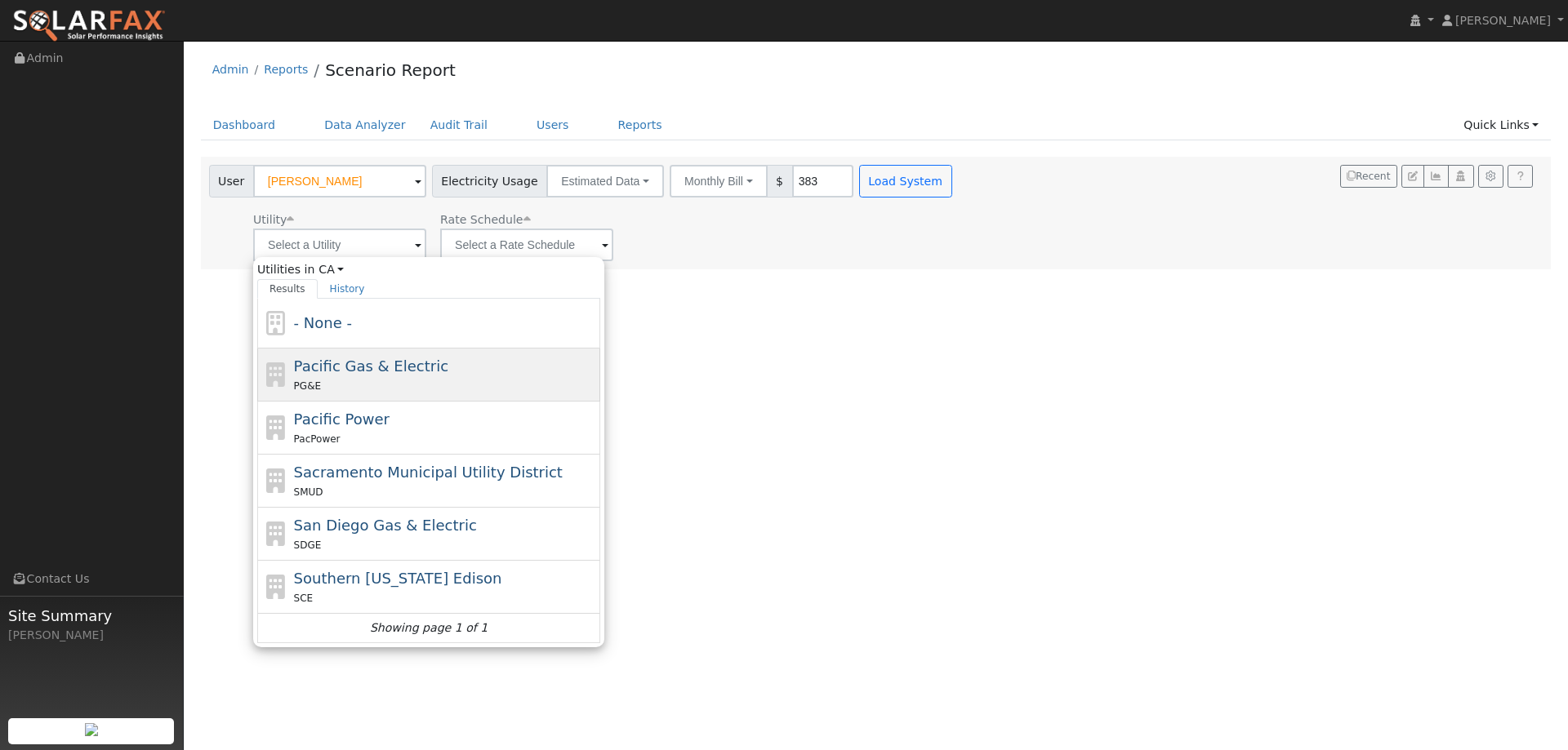
click at [392, 370] on span "Pacific Gas & Electric" at bounding box center [371, 366] width 154 height 17
type input "Pacific Gas & Electric"
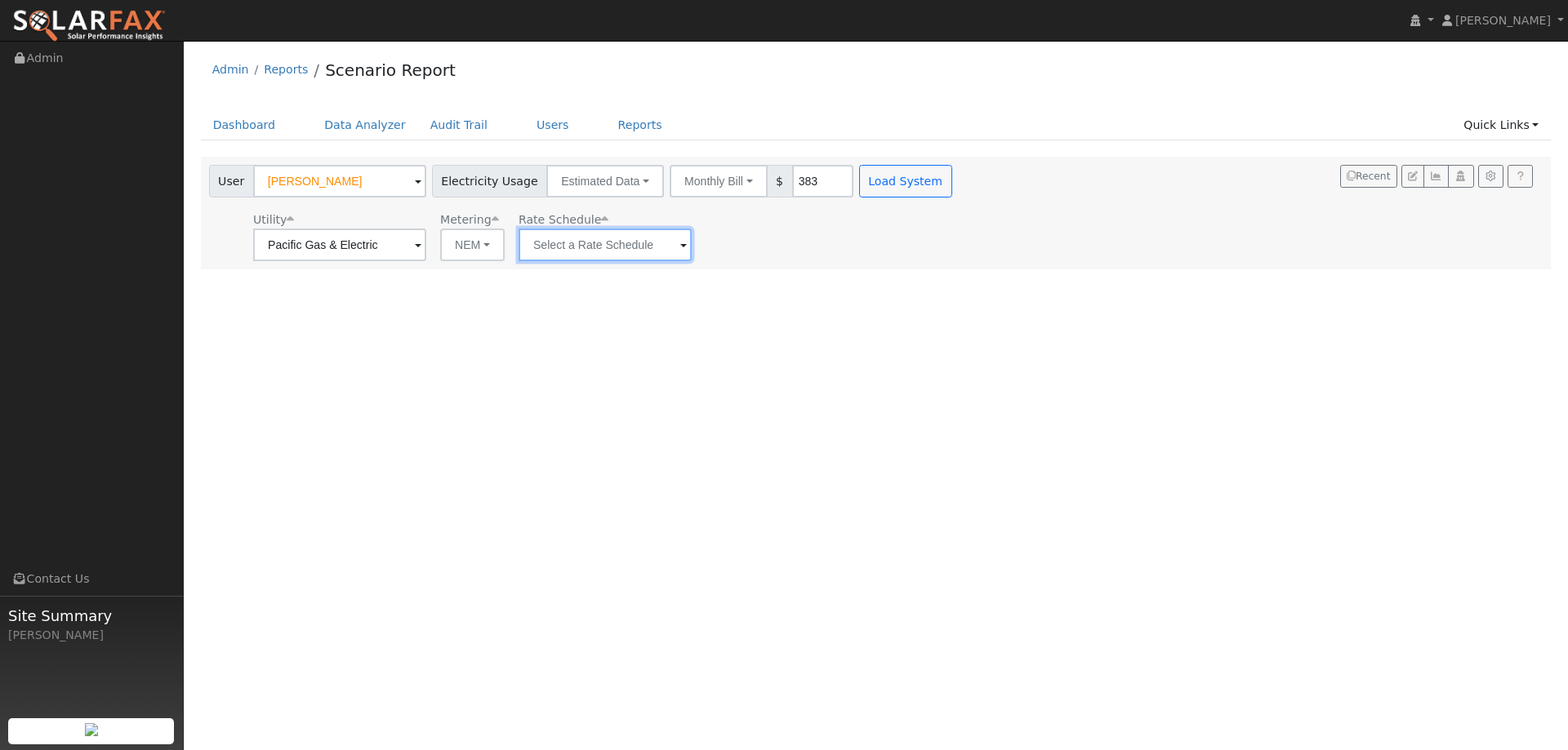
click at [572, 246] on input "text" at bounding box center [606, 245] width 174 height 33
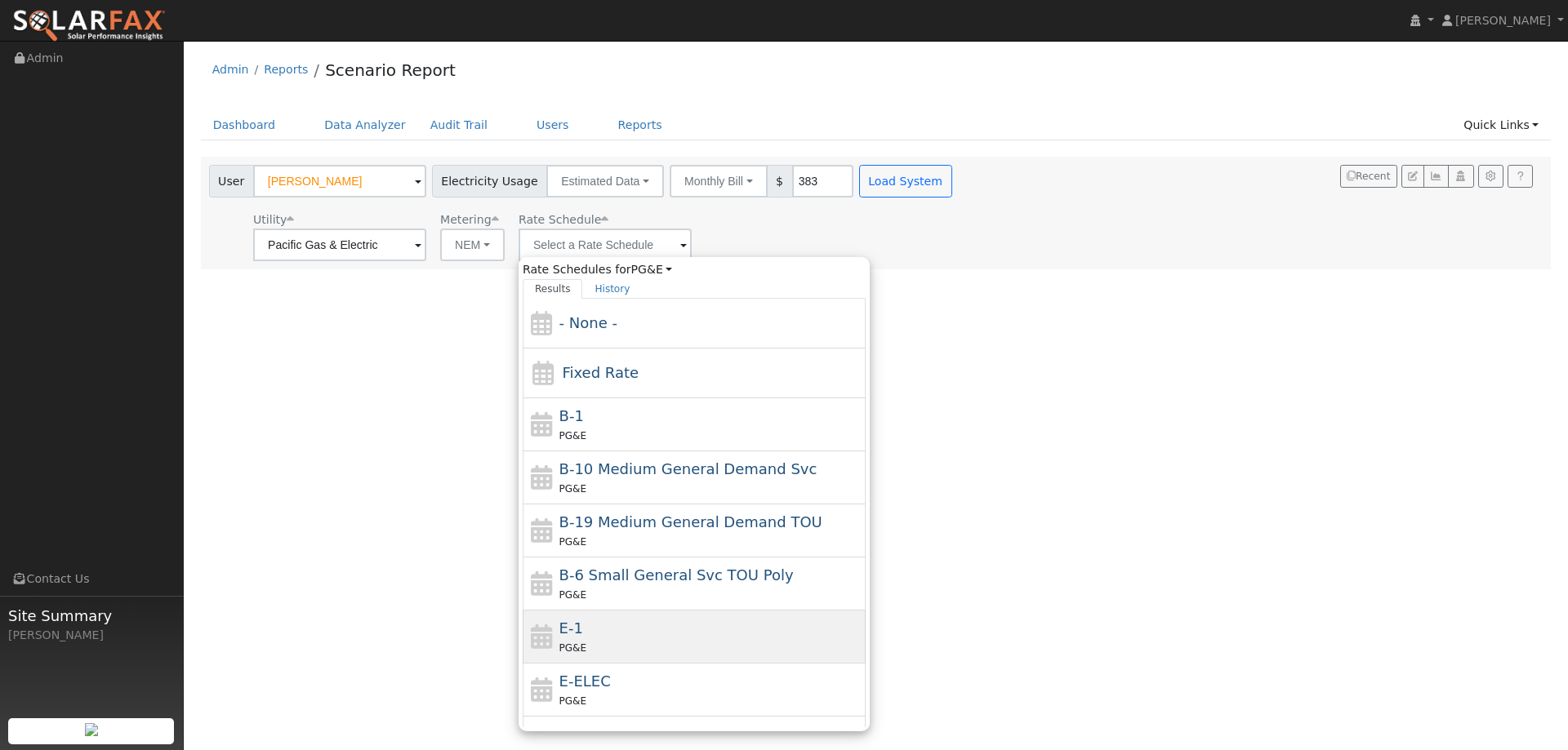
click at [632, 626] on div "E-1 PG&E" at bounding box center [711, 636] width 303 height 40
type input "E-1"
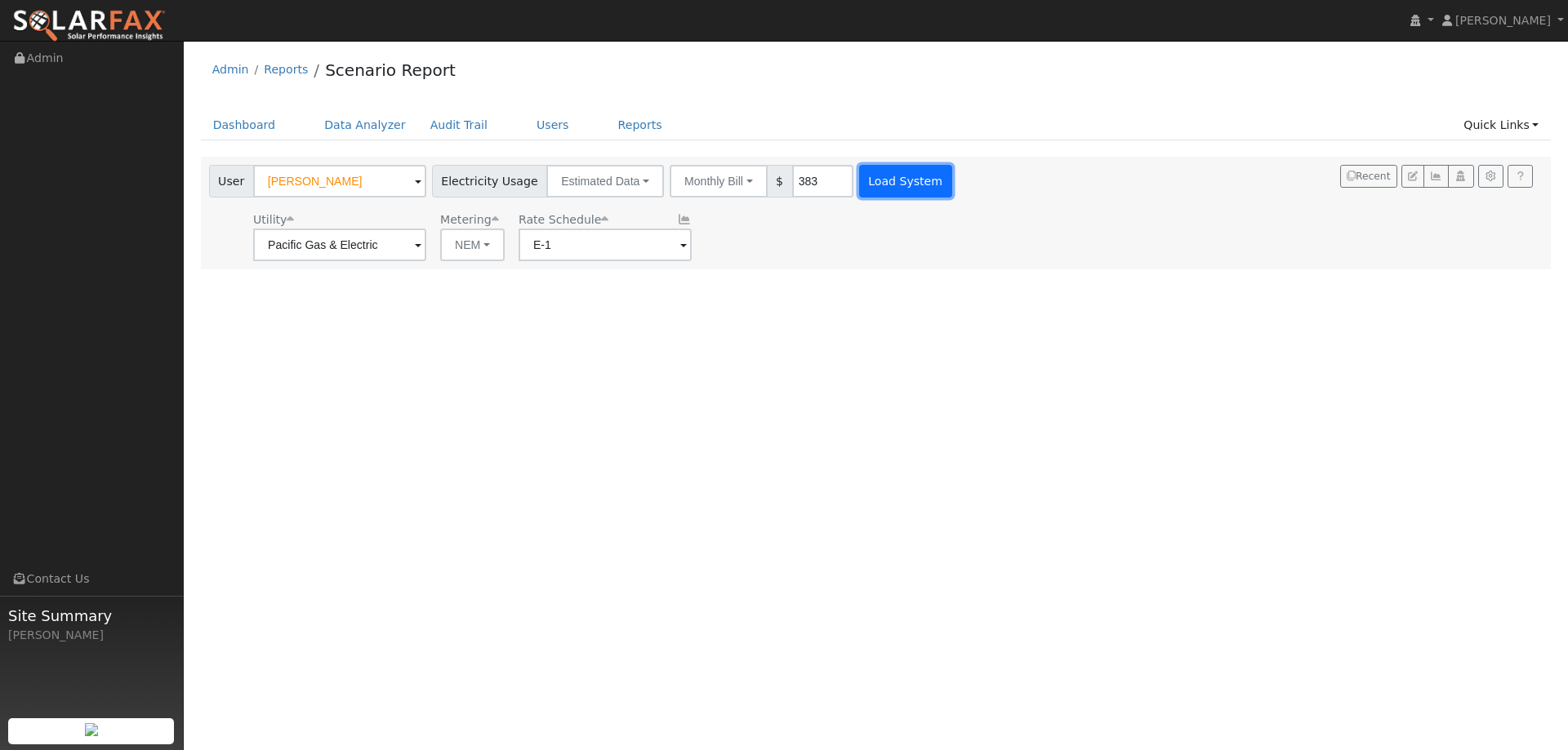
click at [874, 194] on button "Load System" at bounding box center [906, 181] width 94 height 33
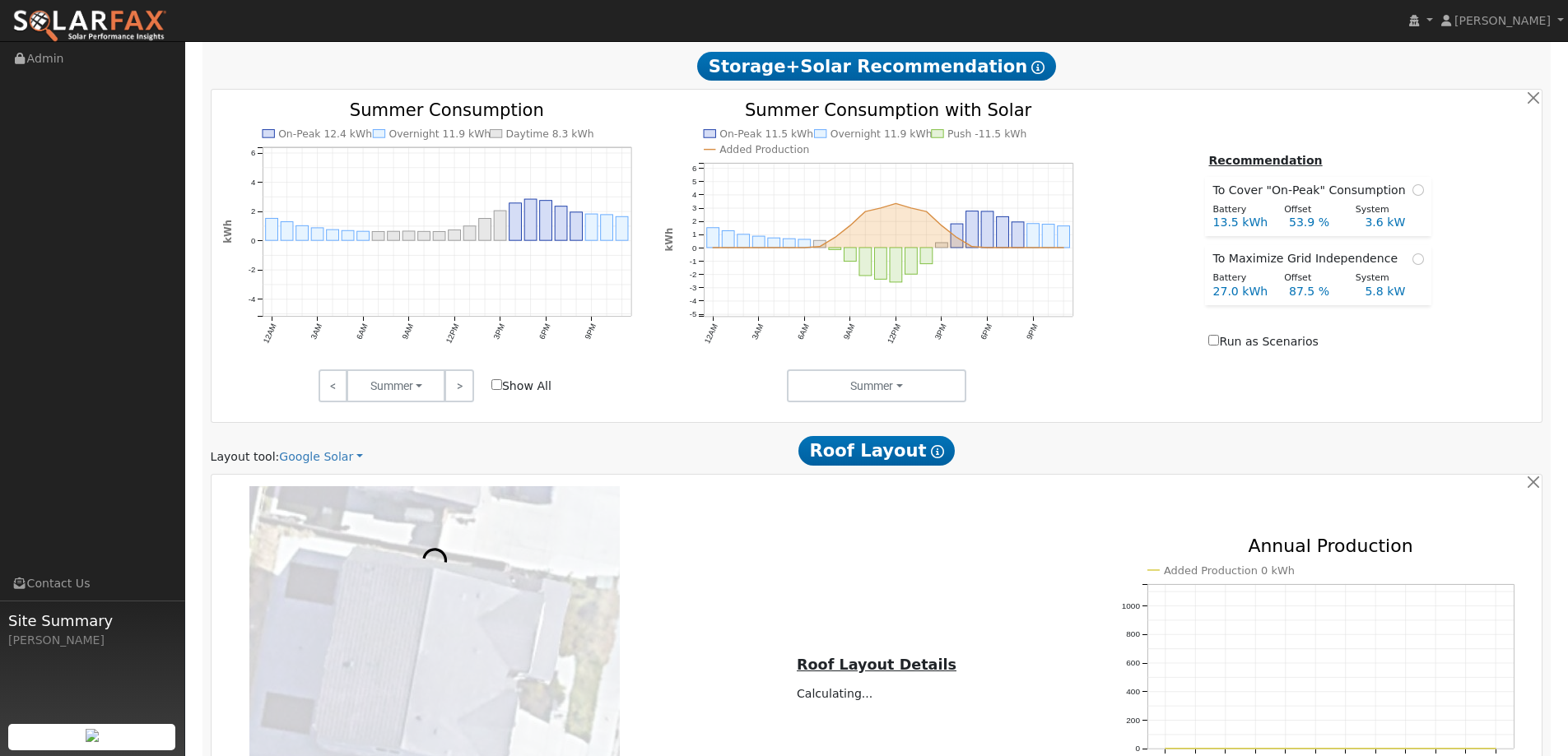
scroll to position [823, 0]
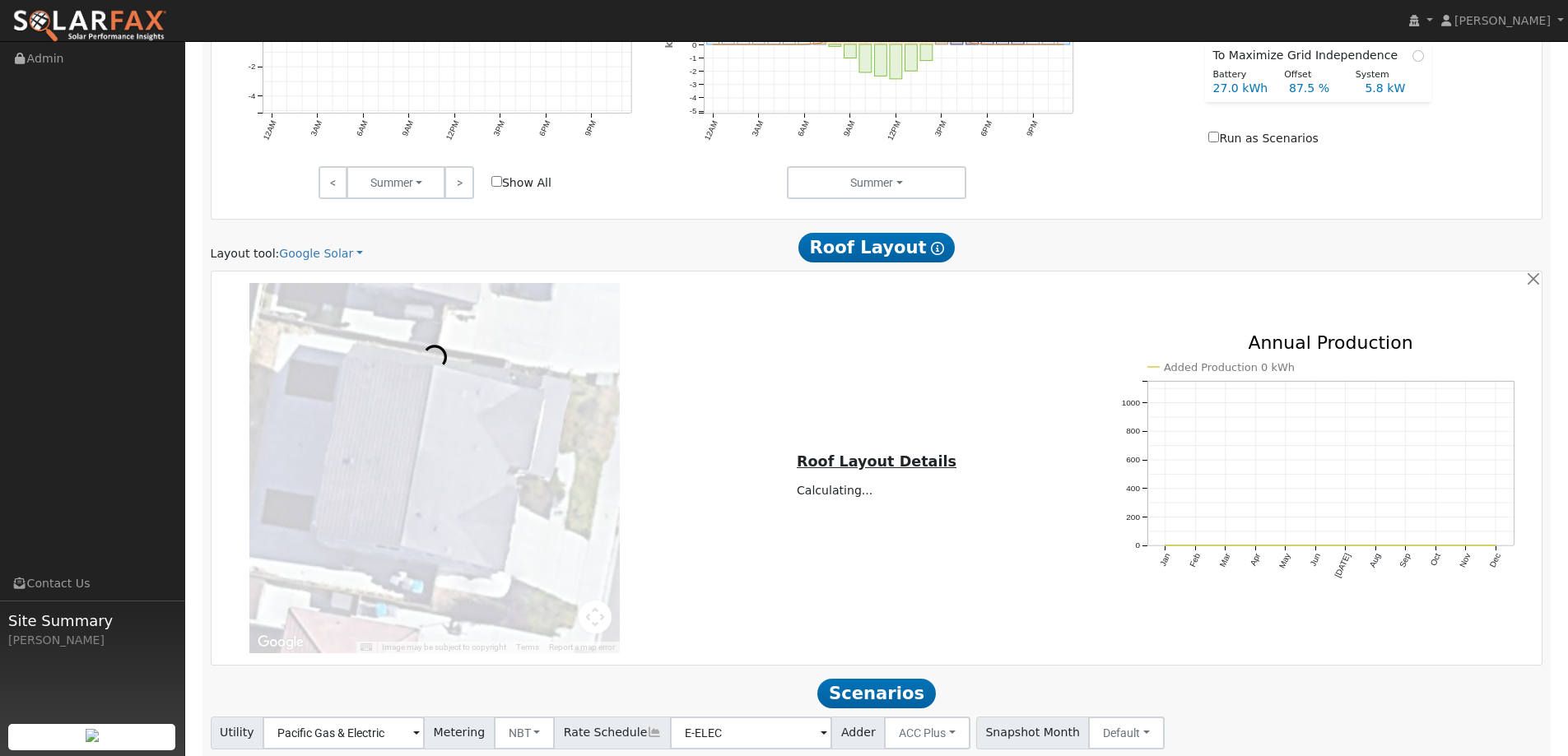
click at [352, 255] on div "Layout tool: Google Solar Google Solar Scanifly Aurora" at bounding box center [427, 254] width 433 height 17
click at [342, 259] on link "Google Solar" at bounding box center [321, 254] width 84 height 17
click at [293, 323] on link "Aurora" at bounding box center [332, 329] width 115 height 23
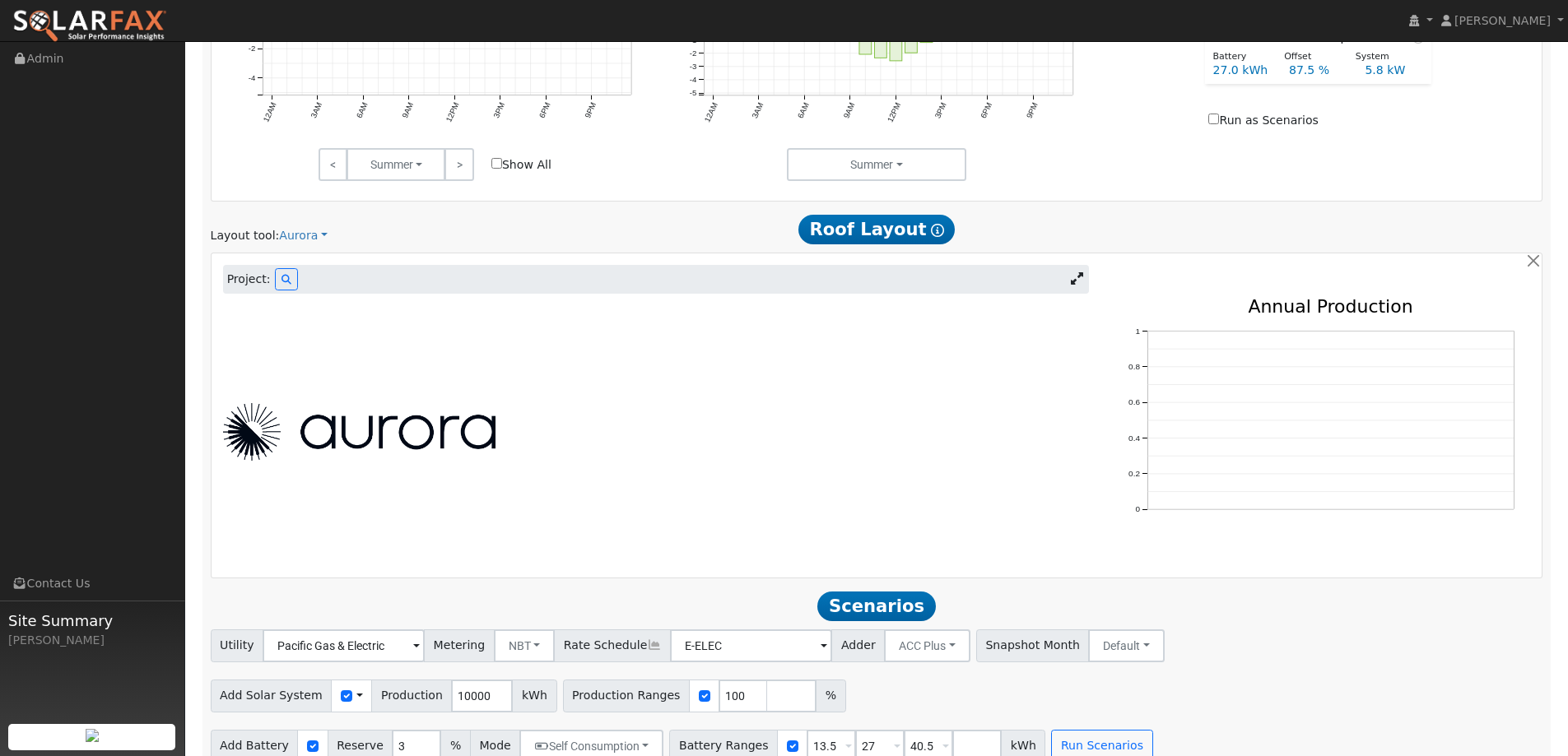
scroll to position [862, 0]
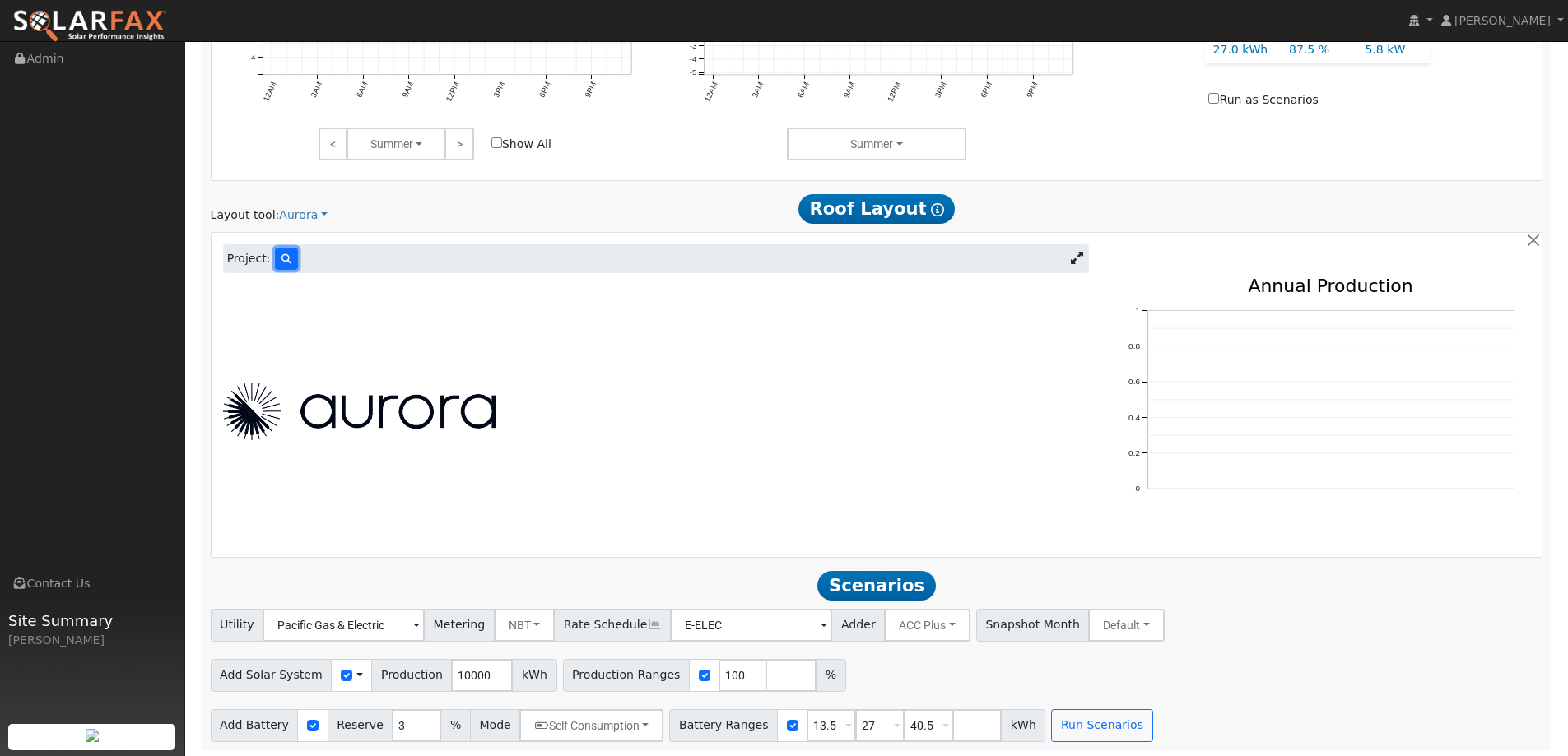
click at [283, 258] on icon at bounding box center [287, 259] width 10 height 10
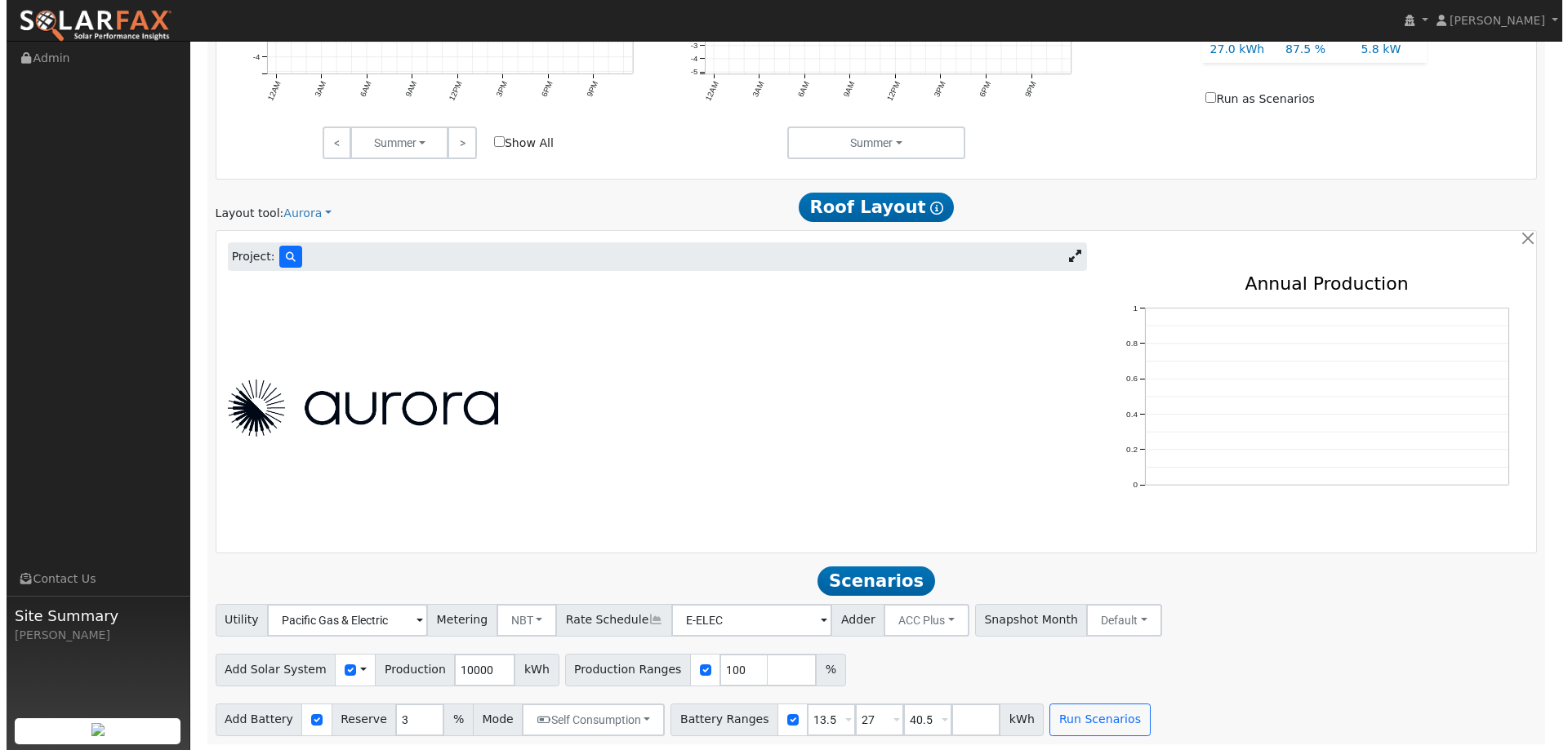
scroll to position [856, 0]
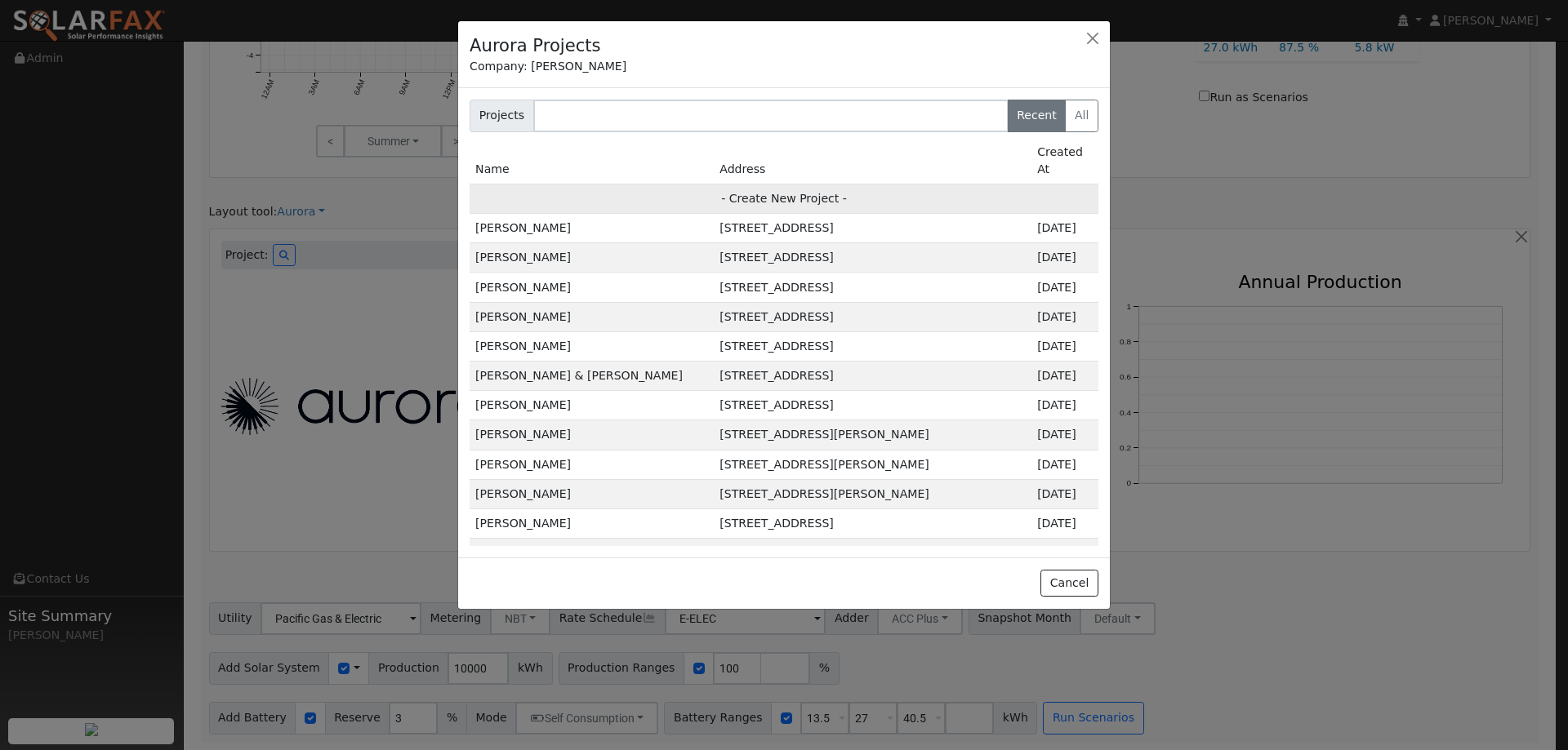
click at [739, 184] on td "- Create New Project -" at bounding box center [784, 199] width 629 height 29
type input "[PERSON_NAME]"
type input "[STREET_ADDRESS]"
type input "[GEOGRAPHIC_DATA]"
type input "CA"
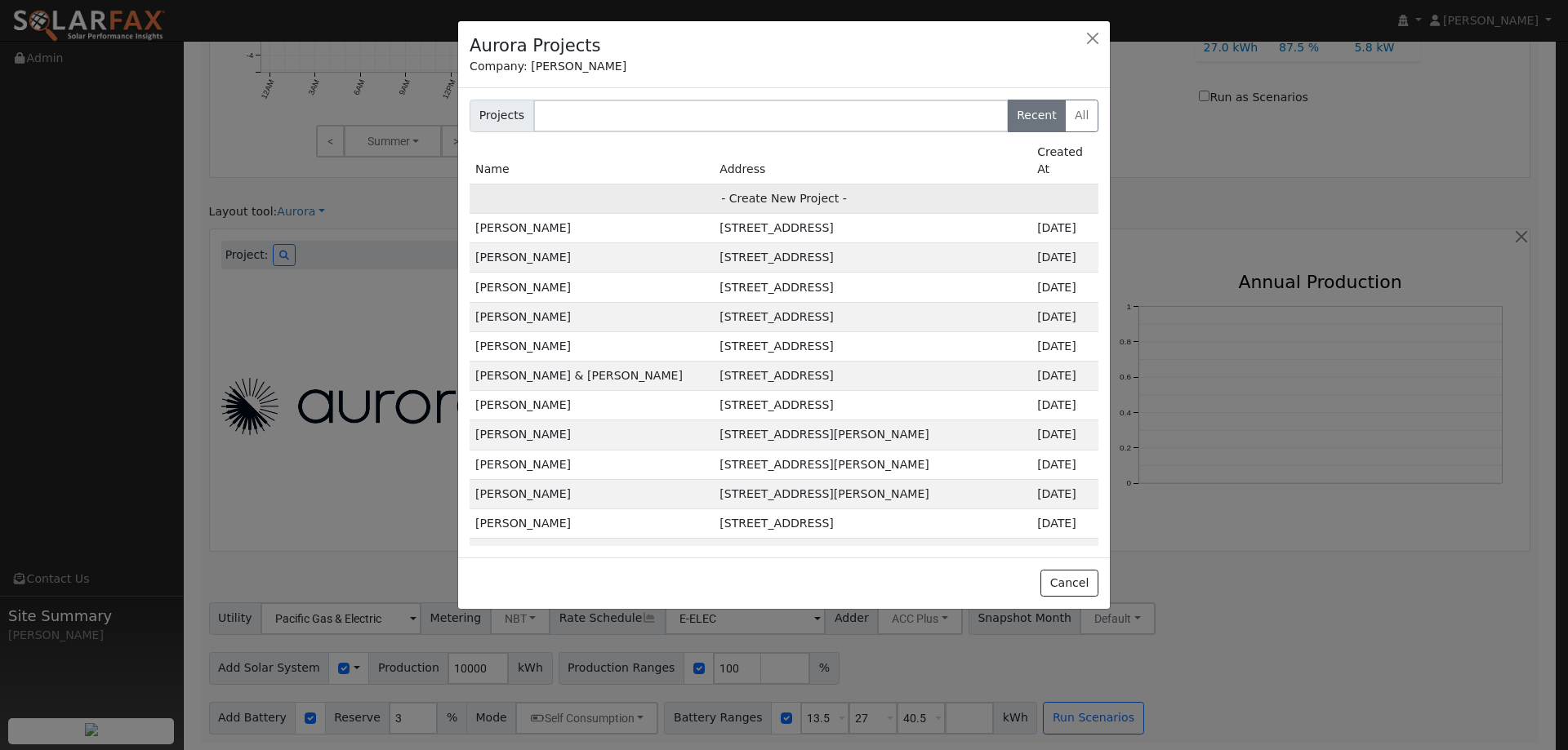
type input "95688"
type input "Design"
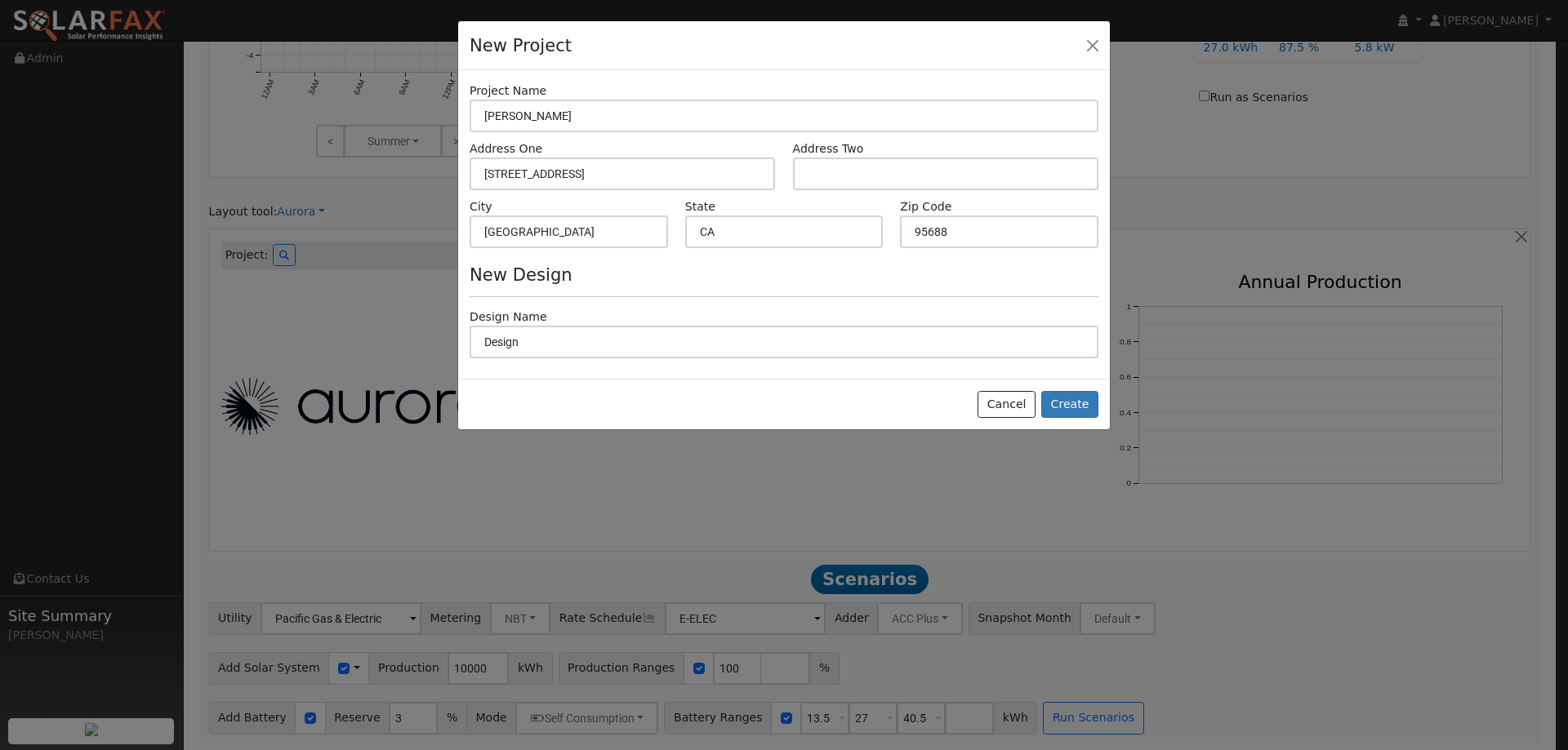
scroll to position [858, 0]
click at [1079, 397] on button "Create" at bounding box center [1069, 405] width 57 height 28
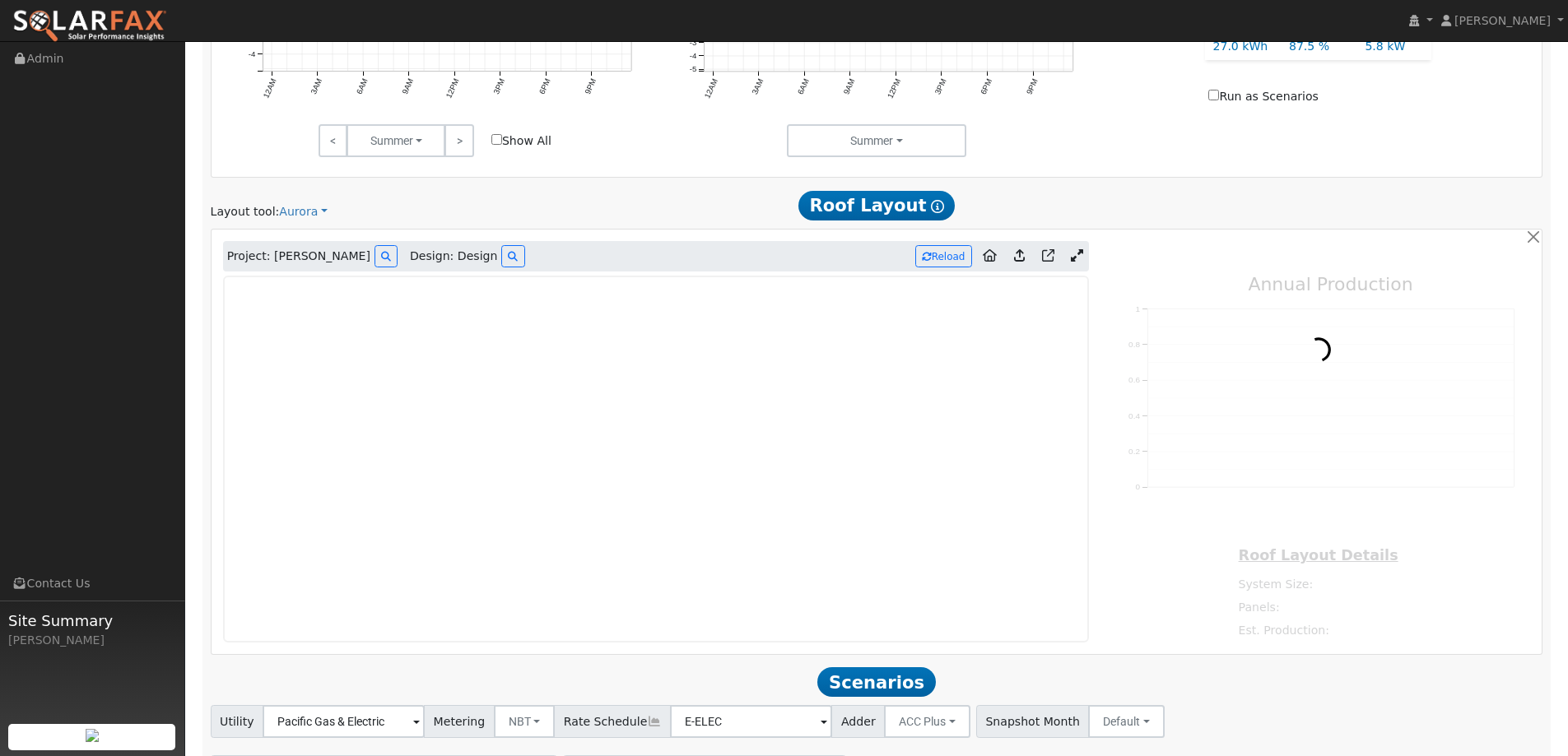
type input "0"
click at [94, 25] on img at bounding box center [89, 26] width 155 height 35
